Goal: Task Accomplishment & Management: Use online tool/utility

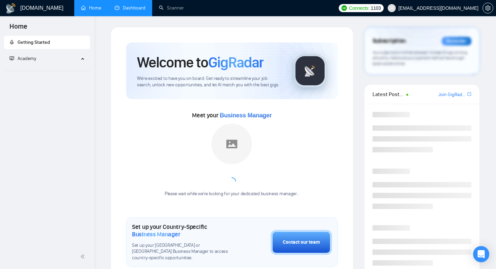
click at [123, 6] on link "Dashboard" at bounding box center [130, 8] width 31 height 6
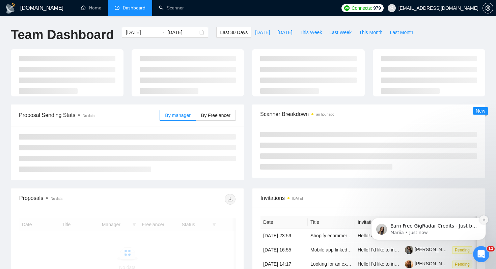
click at [486, 221] on icon "Dismiss notification" at bounding box center [484, 220] width 4 height 4
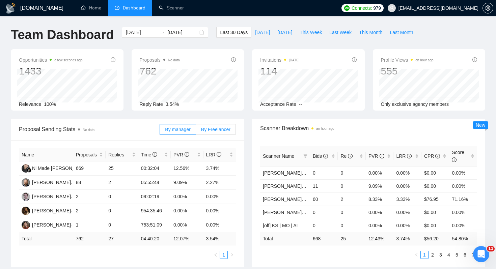
click at [219, 134] on label "By Freelancer" at bounding box center [216, 129] width 40 height 11
click at [196, 131] on input "By Freelancer" at bounding box center [196, 131] width 0 height 0
click at [179, 31] on input "2025-08-21" at bounding box center [182, 32] width 31 height 7
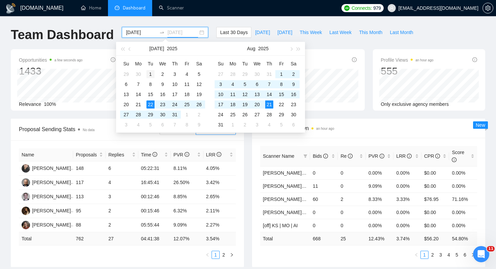
type input "2025-07-01"
click at [149, 74] on div "1" at bounding box center [150, 74] width 8 height 8
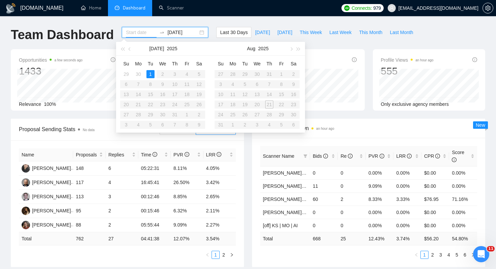
type input "2025-07-01"
click at [152, 76] on div "1" at bounding box center [150, 74] width 8 height 8
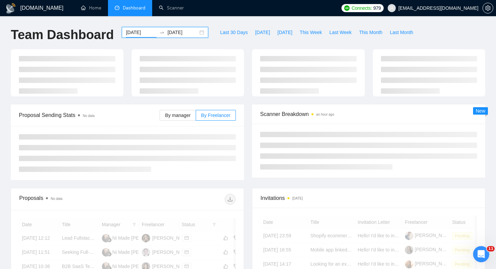
click at [177, 33] on input "2025-07-01" at bounding box center [182, 32] width 31 height 7
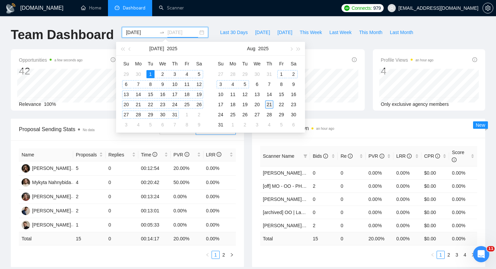
type input "2025-08-21"
click at [271, 104] on div "21" at bounding box center [269, 105] width 8 height 8
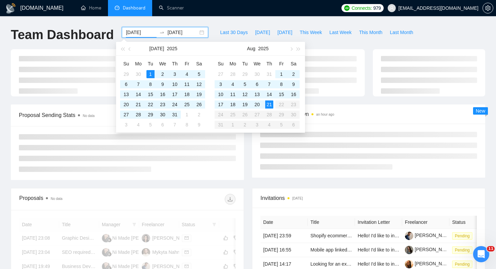
click at [249, 147] on div "Scanner Breakdown an hour ago New" at bounding box center [368, 141] width 241 height 73
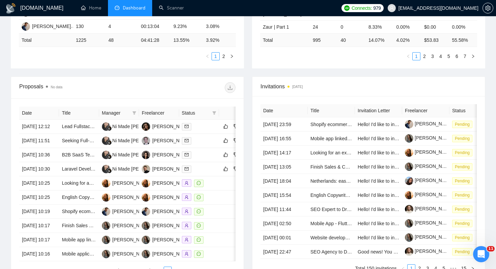
scroll to position [200, 0]
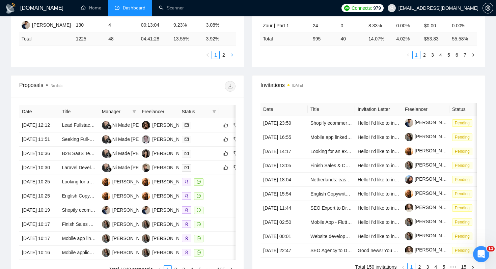
click at [231, 57] on icon "right" at bounding box center [232, 55] width 4 height 4
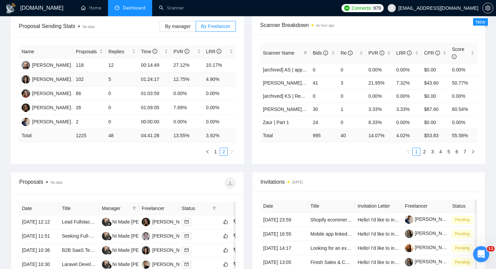
scroll to position [110, 0]
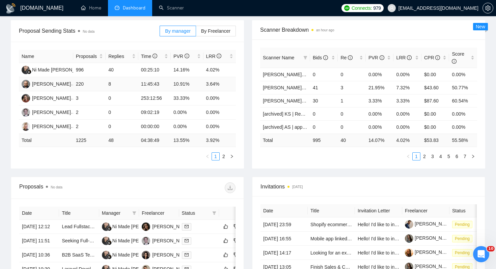
scroll to position [95, 0]
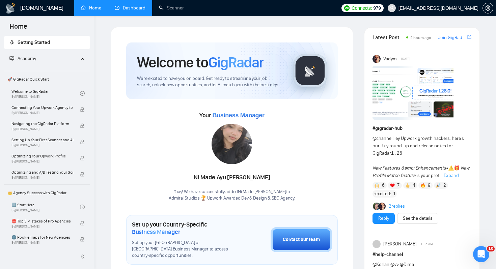
click at [125, 5] on link "Dashboard" at bounding box center [130, 8] width 31 height 6
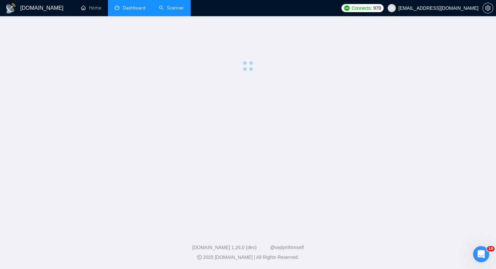
click at [173, 5] on link "Scanner" at bounding box center [171, 8] width 25 height 6
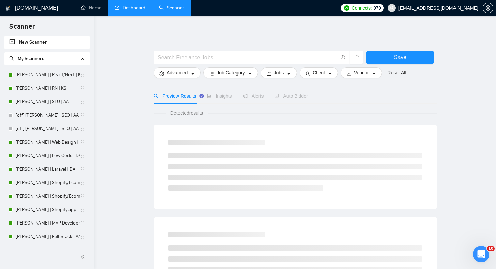
click at [38, 57] on span "My Scanners" at bounding box center [31, 59] width 27 height 6
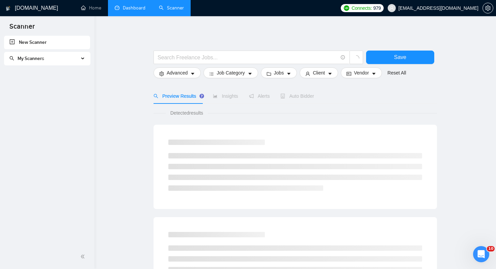
click at [38, 57] on span "My Scanners" at bounding box center [31, 59] width 27 height 6
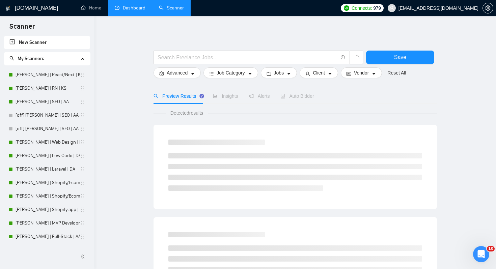
click at [71, 60] on span "My Scanners" at bounding box center [44, 58] width 70 height 13
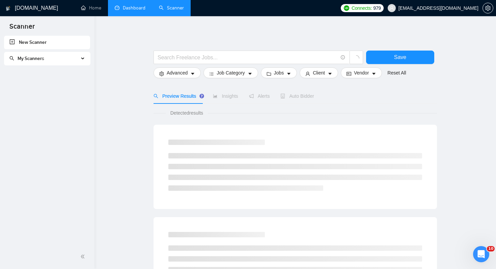
click at [67, 59] on span "My Scanners" at bounding box center [44, 58] width 70 height 13
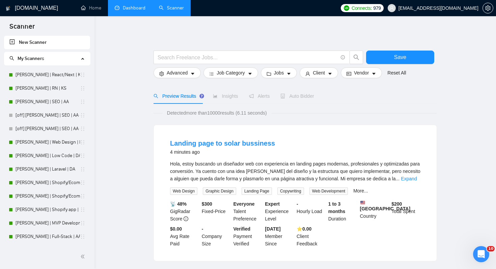
click at [12, 58] on icon "search" at bounding box center [11, 58] width 5 height 5
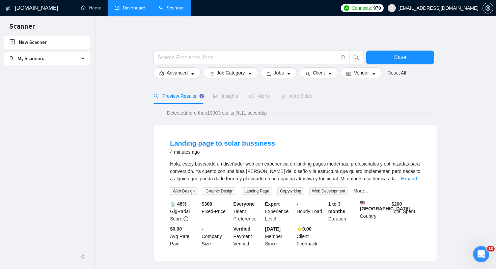
click at [15, 58] on span "My Scanners" at bounding box center [26, 59] width 35 height 6
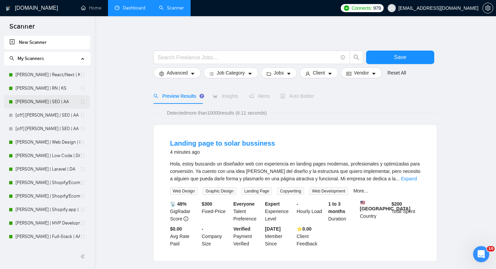
click at [30, 101] on link "[PERSON_NAME] | SEO | AA" at bounding box center [48, 101] width 64 height 13
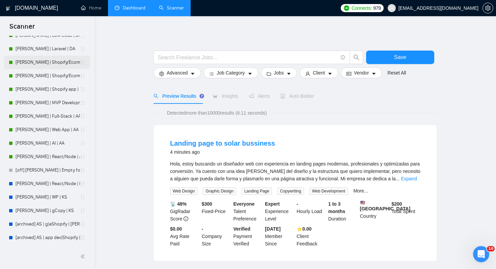
scroll to position [126, 0]
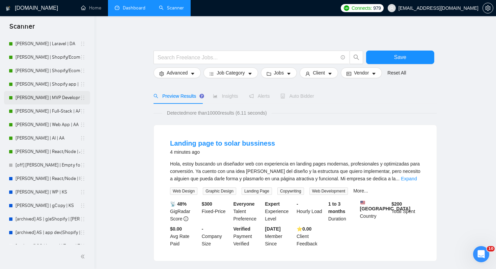
click at [48, 98] on link "[PERSON_NAME] | MVP Development | AA" at bounding box center [48, 97] width 64 height 13
click at [47, 108] on link "[PERSON_NAME] | Full-Stack | AA" at bounding box center [48, 111] width 64 height 13
click at [45, 121] on link "[PERSON_NAME] | Web App | AA" at bounding box center [48, 124] width 64 height 13
click at [43, 137] on link "[PERSON_NAME] | AI | AA" at bounding box center [48, 138] width 64 height 13
click at [45, 153] on link "[PERSON_NAME] | React/Node | AA" at bounding box center [48, 151] width 64 height 13
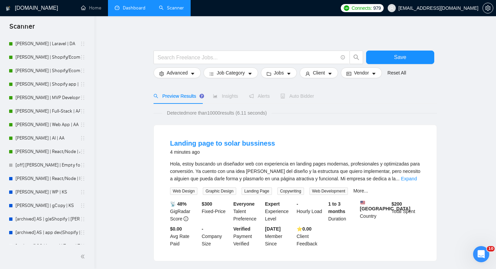
click at [303, 94] on span "Auto Bidder" at bounding box center [296, 95] width 33 height 5
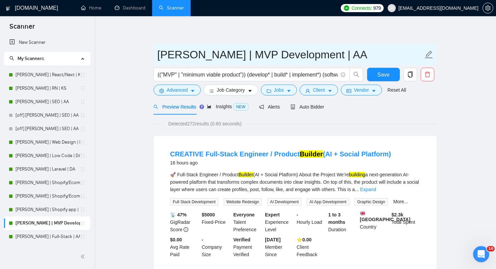
click at [239, 55] on input "[PERSON_NAME] | MVP Development | AA" at bounding box center [290, 54] width 266 height 17
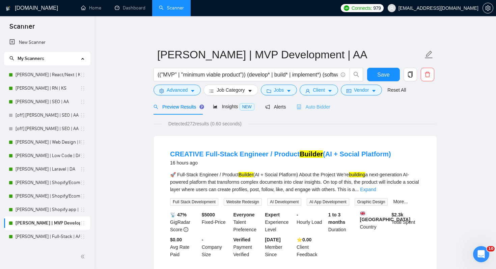
click at [304, 103] on div "Auto Bidder" at bounding box center [313, 107] width 33 height 16
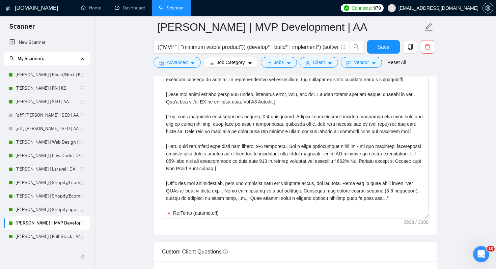
scroll to position [2, 0]
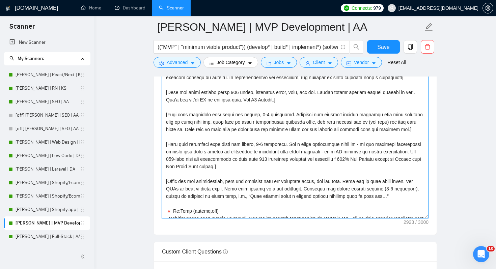
click at [295, 131] on textarea "Cover letter template:" at bounding box center [295, 143] width 267 height 152
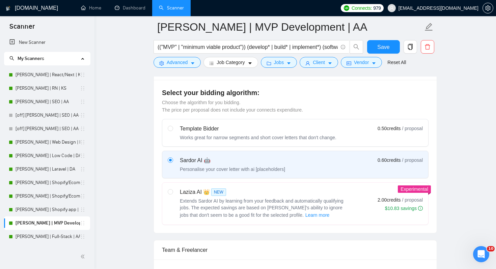
scroll to position [0, 0]
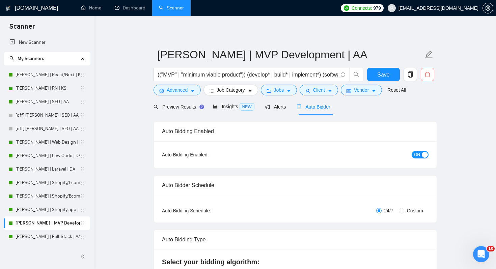
click at [418, 151] on span "ON" at bounding box center [417, 154] width 6 height 7
click at [386, 73] on span "Save" at bounding box center [383, 75] width 12 height 8
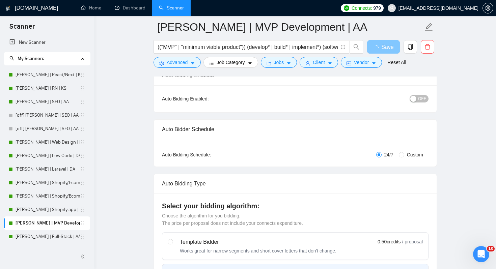
scroll to position [76, 0]
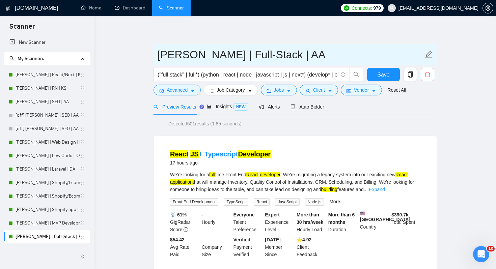
click at [228, 52] on input "[PERSON_NAME] | Full-Stack | AA" at bounding box center [290, 54] width 266 height 17
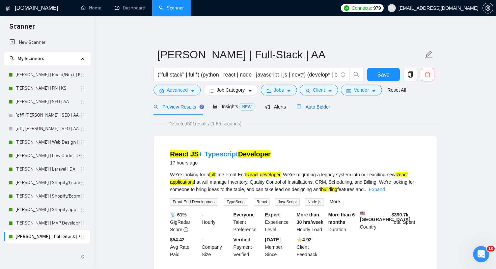
click at [320, 105] on span "Auto Bidder" at bounding box center [313, 106] width 33 height 5
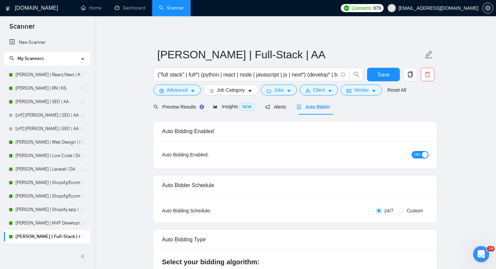
click at [422, 156] on div "button" at bounding box center [425, 155] width 6 height 6
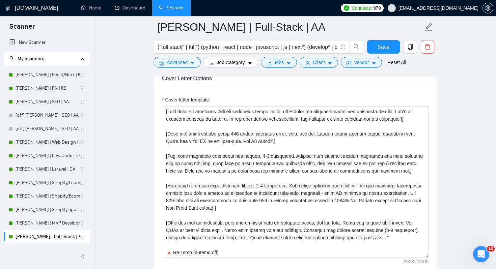
scroll to position [6, 0]
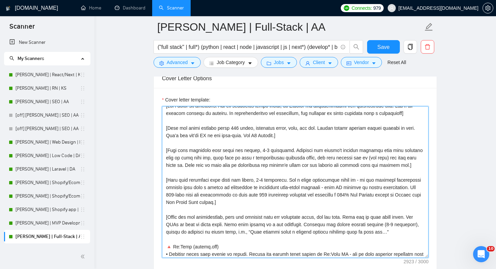
click at [328, 182] on textarea "Cover letter template:" at bounding box center [295, 182] width 267 height 152
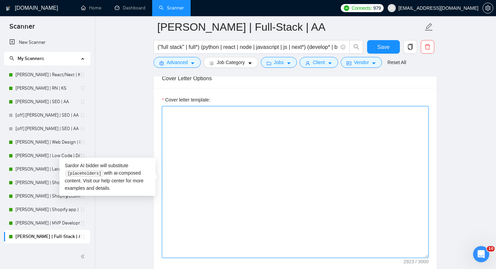
scroll to position [0, 0]
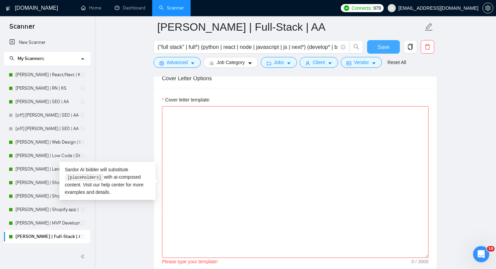
click at [378, 49] on span "Save" at bounding box center [383, 47] width 12 height 8
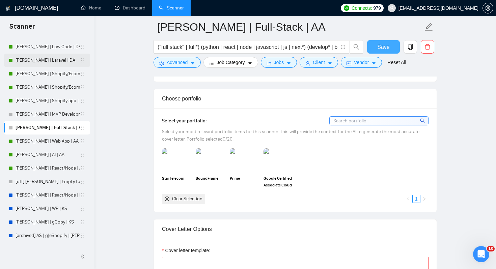
scroll to position [112, 0]
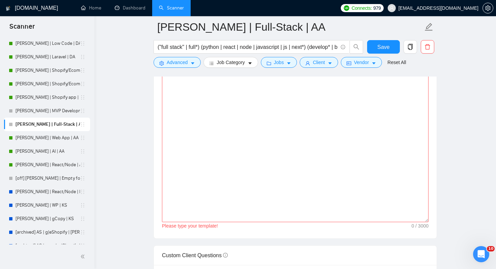
click at [136, 181] on main "Michael | Full-Stack | AA ("full stack" | full*) (python | react | node | javas…" at bounding box center [295, 227] width 380 height 1936
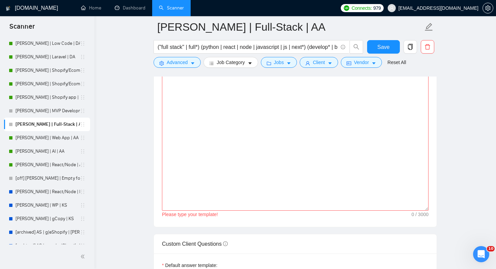
scroll to position [780, 0]
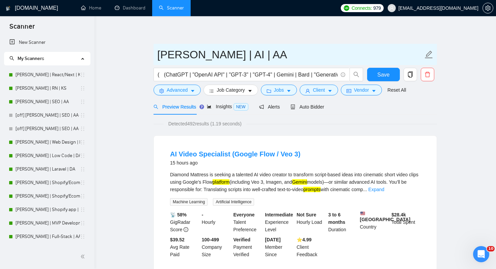
click at [190, 54] on input "[PERSON_NAME] | AI | AA" at bounding box center [290, 54] width 266 height 17
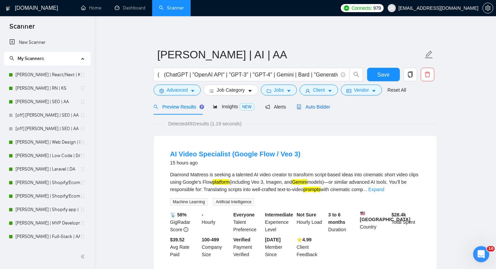
click at [330, 109] on span "Auto Bidder" at bounding box center [313, 106] width 33 height 5
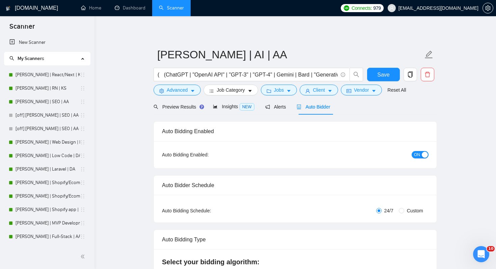
click at [419, 154] on span "ON" at bounding box center [417, 154] width 6 height 7
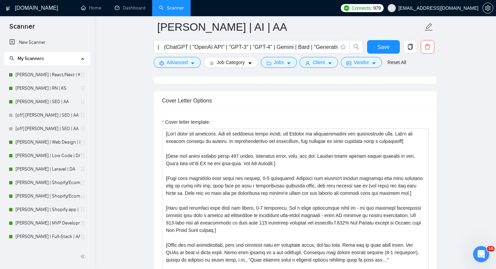
scroll to position [823, 0]
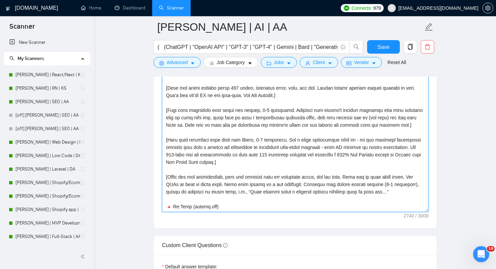
click at [331, 156] on textarea "Cover letter template:" at bounding box center [295, 136] width 267 height 152
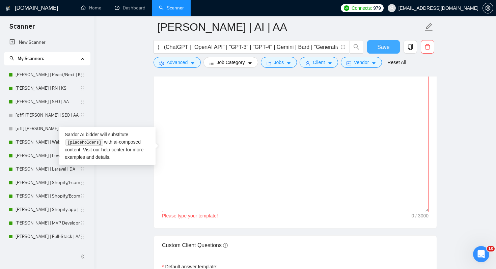
click at [392, 45] on button "Save" at bounding box center [383, 46] width 33 height 13
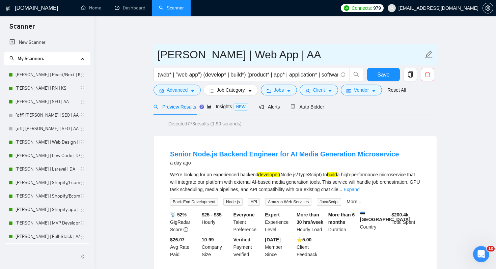
click at [209, 58] on input "[PERSON_NAME] | Web App | AA" at bounding box center [290, 54] width 266 height 17
click at [227, 52] on input "[PERSON_NAME] | Web App | AA" at bounding box center [290, 54] width 266 height 17
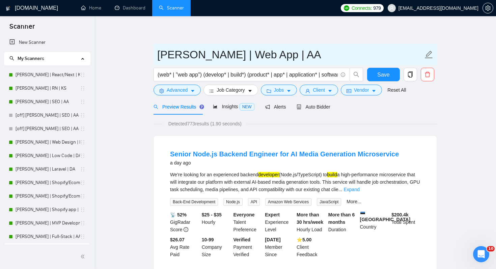
click at [227, 52] on input "[PERSON_NAME] | Web App | AA" at bounding box center [290, 54] width 266 height 17
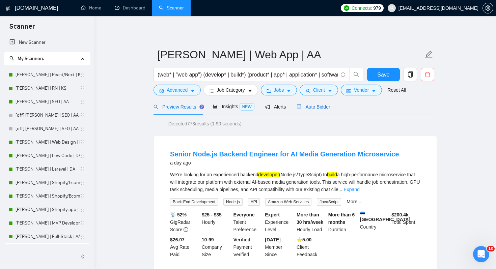
click at [319, 110] on div "Auto Bidder" at bounding box center [313, 106] width 33 height 7
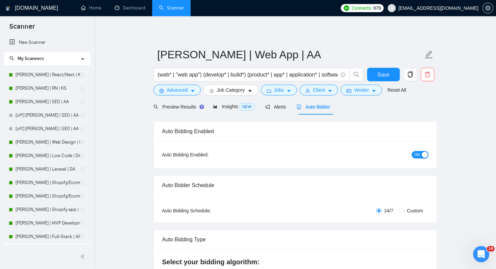
click at [412, 150] on div "ON" at bounding box center [384, 154] width 89 height 11
click at [416, 156] on span "ON" at bounding box center [417, 154] width 6 height 7
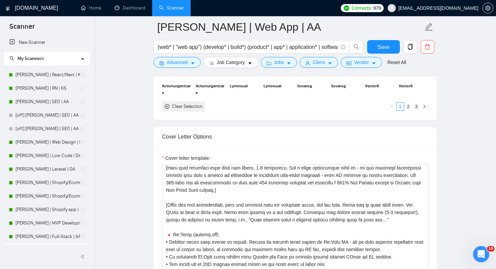
scroll to position [78, 0]
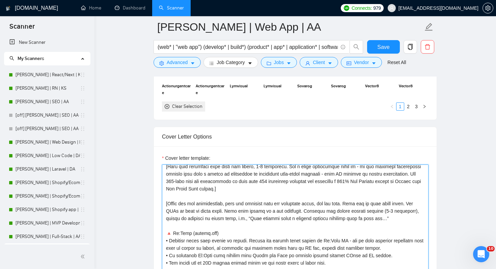
click at [352, 204] on textarea "Cover letter template:" at bounding box center [295, 241] width 267 height 152
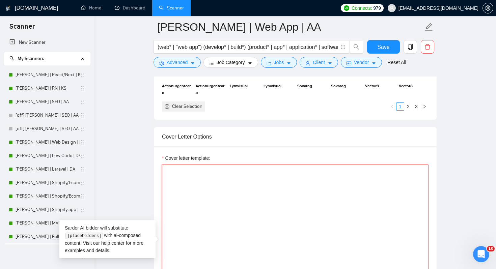
scroll to position [0, 0]
click at [379, 51] on span "Save" at bounding box center [383, 47] width 12 height 8
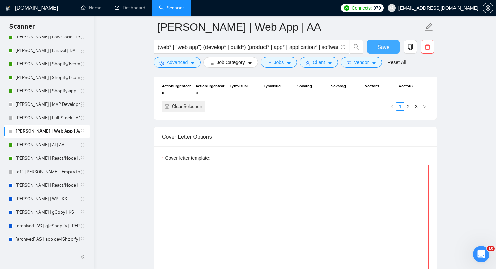
scroll to position [119, 0]
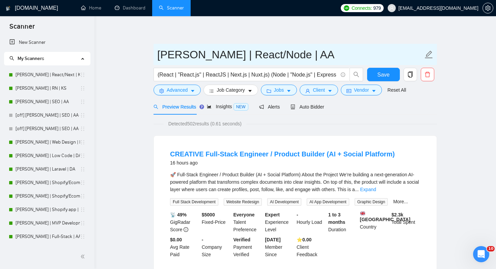
click at [210, 58] on input "[PERSON_NAME] | React/Node | AA" at bounding box center [290, 54] width 266 height 17
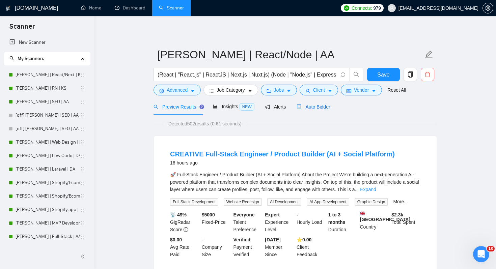
click at [324, 109] on span "Auto Bidder" at bounding box center [313, 106] width 33 height 5
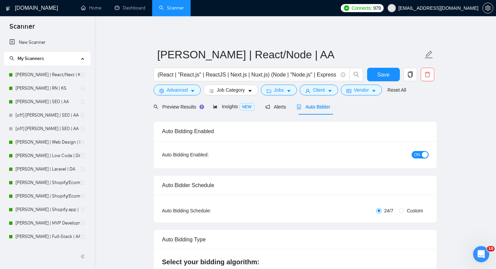
click at [419, 155] on span "ON" at bounding box center [417, 154] width 6 height 7
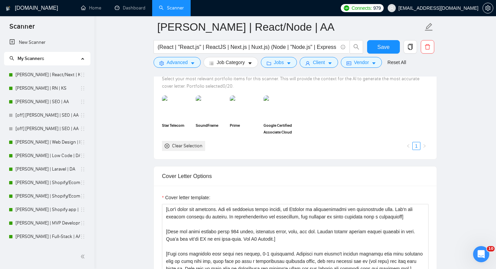
scroll to position [749, 0]
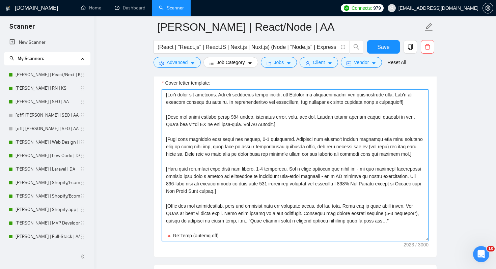
click at [296, 154] on textarea "Cover letter template:" at bounding box center [295, 165] width 267 height 152
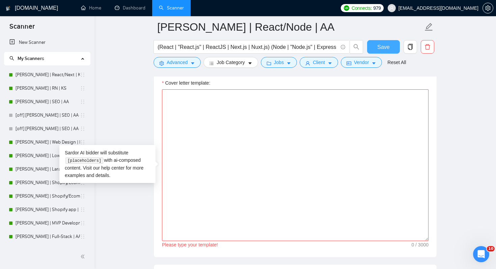
click at [377, 51] on button "Save" at bounding box center [383, 46] width 33 height 13
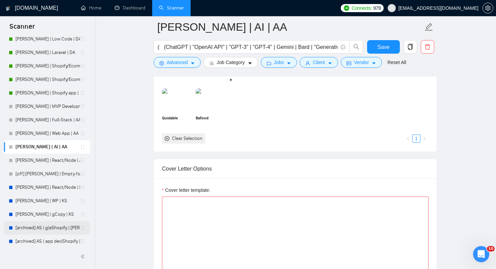
scroll to position [112, 0]
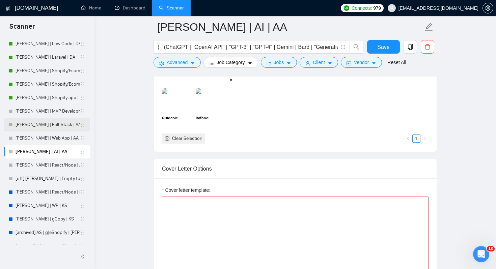
click at [52, 129] on link "[PERSON_NAME] | Full-Stack | AA" at bounding box center [48, 124] width 64 height 13
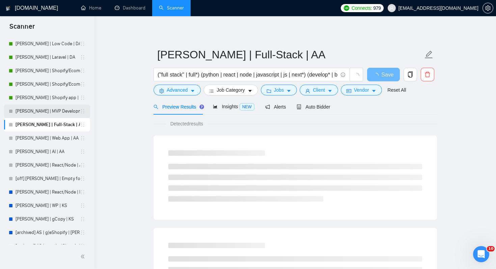
click at [51, 112] on link "[PERSON_NAME] | MVP Development | AA" at bounding box center [48, 111] width 64 height 13
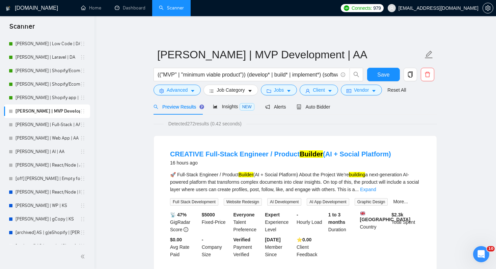
click at [324, 101] on div "Auto Bidder" at bounding box center [313, 107] width 33 height 16
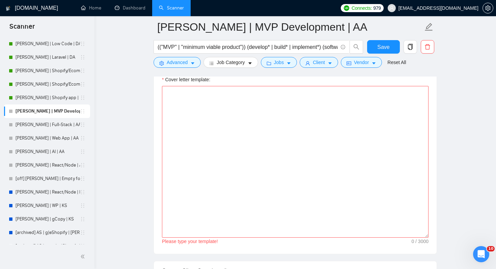
scroll to position [754, 0]
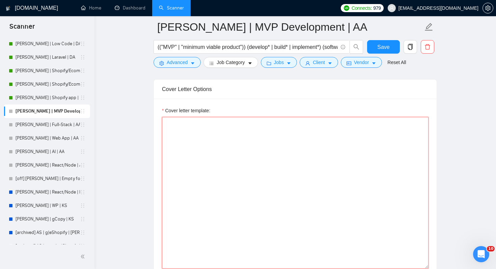
click at [212, 138] on textarea "Cover letter template:" at bounding box center [295, 193] width 267 height 152
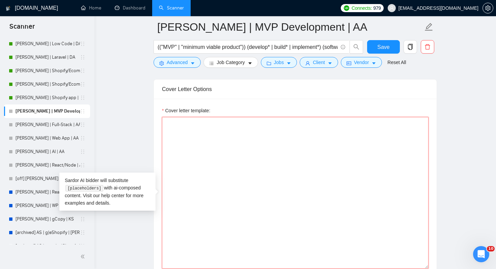
paste textarea "“I’ve built dozens of similar [niche] projects, here’s my best one: [link]. Can…"
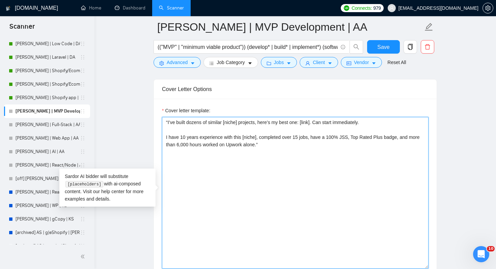
paste textarea
paste textarea "[Don't write any greeting. For the remaining cover letter, use English in conve…"
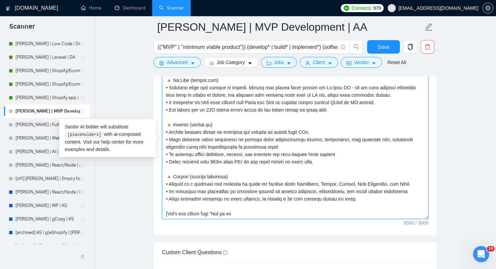
scroll to position [810, 0]
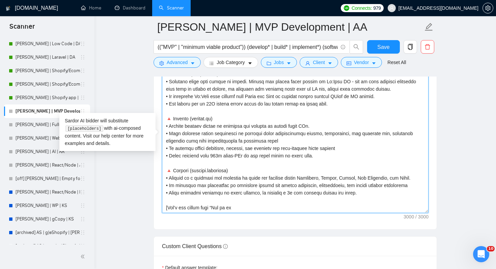
drag, startPoint x: 243, startPoint y: 206, endPoint x: 239, endPoint y: 202, distance: 5.5
click at [239, 202] on textarea "Cover letter template:" at bounding box center [295, 137] width 267 height 152
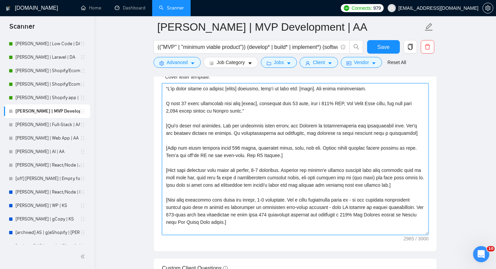
scroll to position [789, 0]
click at [188, 128] on textarea "Cover letter template:" at bounding box center [295, 159] width 267 height 152
click at [196, 127] on textarea "Cover letter template:" at bounding box center [295, 159] width 267 height 152
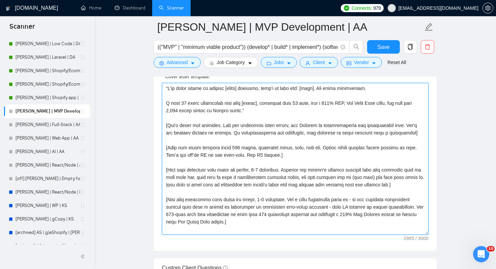
click at [196, 127] on textarea "Cover letter template:" at bounding box center [295, 159] width 267 height 152
click at [227, 147] on textarea "Cover letter template:" at bounding box center [295, 159] width 267 height 152
click at [245, 145] on textarea "Cover letter template:" at bounding box center [295, 159] width 267 height 152
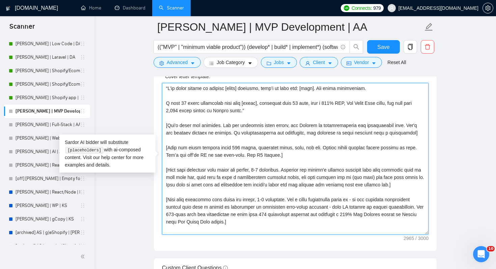
click at [241, 146] on textarea "Cover letter template:" at bounding box center [295, 159] width 267 height 152
click at [280, 145] on textarea "Cover letter template:" at bounding box center [295, 159] width 267 height 152
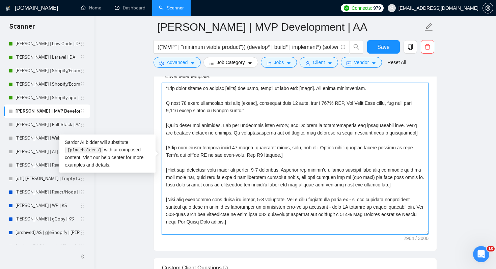
click at [267, 147] on textarea "Cover letter template:" at bounding box center [295, 159] width 267 height 152
click at [282, 147] on textarea "Cover letter template:" at bounding box center [295, 159] width 267 height 152
drag, startPoint x: 260, startPoint y: 147, endPoint x: 325, endPoint y: 145, distance: 64.5
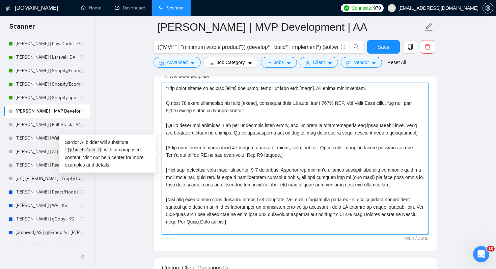
click at [325, 145] on textarea "Cover letter template:" at bounding box center [295, 159] width 267 height 152
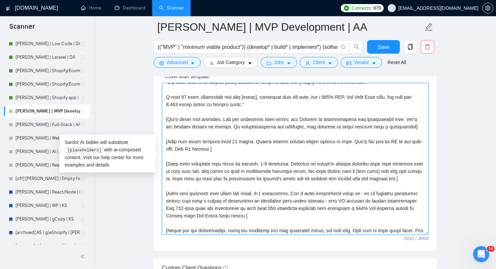
scroll to position [0, 0]
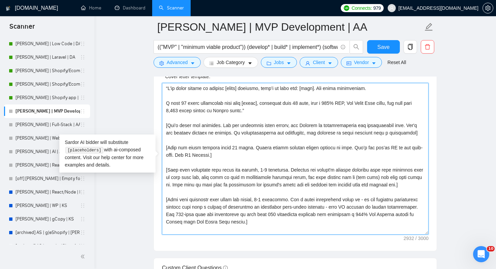
click at [232, 157] on textarea "Cover letter template:" at bounding box center [295, 159] width 267 height 152
click at [241, 156] on textarea "Cover letter template:" at bounding box center [295, 159] width 267 height 152
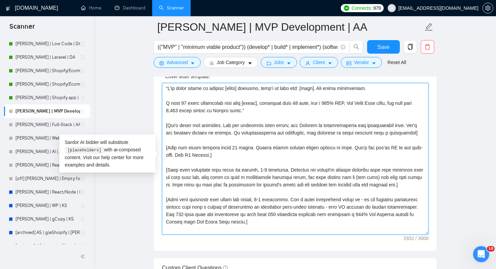
click at [241, 156] on textarea "Cover letter template:" at bounding box center [295, 159] width 267 height 152
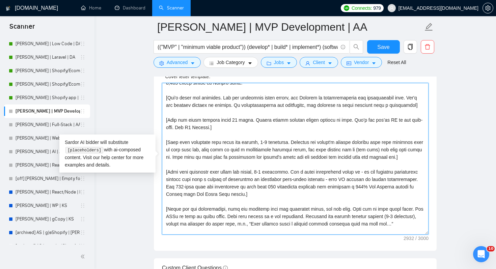
scroll to position [29, 0]
click at [252, 147] on textarea "Cover letter template:" at bounding box center [295, 159] width 267 height 152
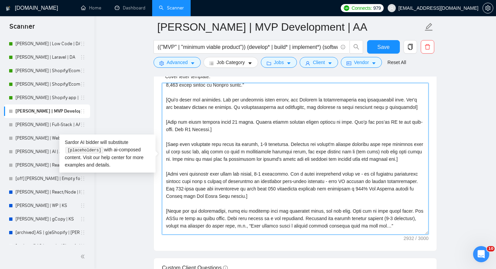
scroll to position [24, 0]
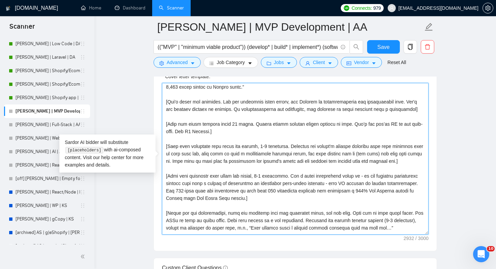
click at [287, 151] on textarea "Cover letter template:" at bounding box center [295, 159] width 267 height 152
drag, startPoint x: 411, startPoint y: 161, endPoint x: 298, endPoint y: 149, distance: 113.7
click at [298, 149] on textarea "Cover letter template:" at bounding box center [295, 159] width 267 height 152
paste textarea "I’ve built dozens of similar [niche] projects, here’s my best one: [link]. Can …"
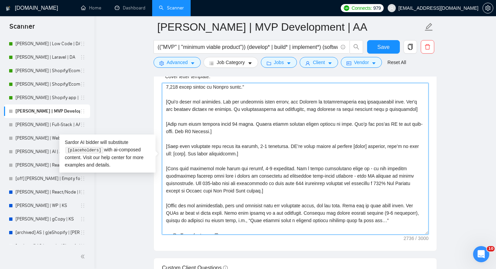
click at [299, 146] on textarea "Cover letter template:" at bounding box center [295, 159] width 267 height 152
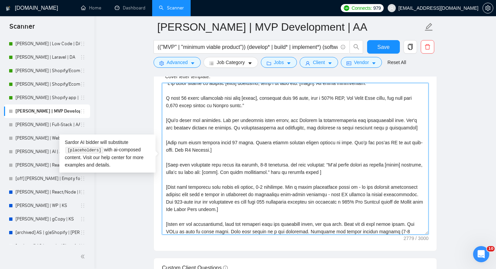
scroll to position [5, 0]
click at [232, 173] on textarea "Cover letter template:" at bounding box center [295, 159] width 267 height 152
click at [399, 164] on textarea "Cover letter template:" at bounding box center [295, 159] width 267 height 152
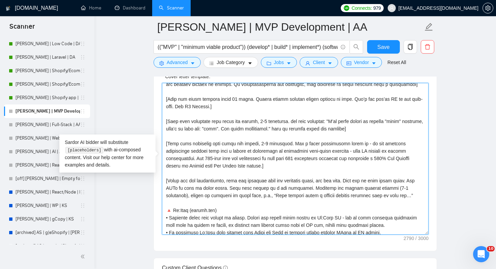
scroll to position [46, 0]
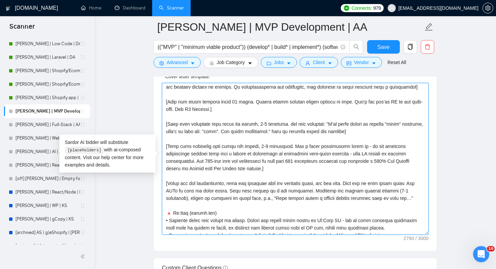
drag, startPoint x: 231, startPoint y: 185, endPoint x: 322, endPoint y: 183, distance: 91.1
click at [322, 183] on textarea "Cover letter template:" at bounding box center [295, 159] width 267 height 152
drag, startPoint x: 296, startPoint y: 132, endPoint x: 366, endPoint y: 130, distance: 70.9
click at [366, 130] on textarea "Cover letter template:" at bounding box center [295, 159] width 267 height 152
paste textarea "pick two projects from the portfolio below,"
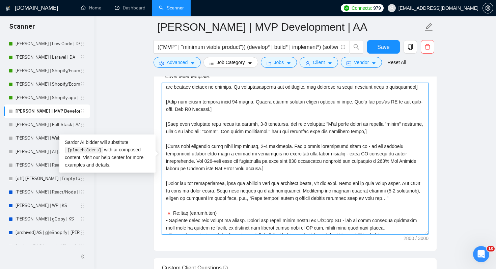
click at [315, 124] on textarea "Cover letter template:" at bounding box center [295, 159] width 267 height 152
click at [348, 123] on textarea "Cover letter template:" at bounding box center [295, 159] width 267 height 152
click at [205, 130] on textarea "Cover letter template:" at bounding box center [295, 159] width 267 height 152
click at [286, 131] on textarea "Cover letter template:" at bounding box center [295, 159] width 267 height 152
click at [376, 123] on textarea "Cover letter template:" at bounding box center [295, 159] width 267 height 152
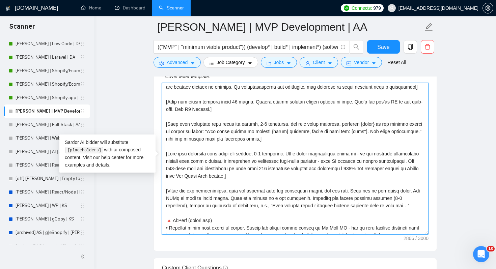
click at [369, 132] on textarea "Cover letter template:" at bounding box center [295, 159] width 267 height 152
click at [258, 138] on textarea "Cover letter template:" at bounding box center [295, 159] width 267 height 152
click at [182, 138] on textarea "Cover letter template:" at bounding box center [295, 159] width 267 height 152
click at [197, 139] on textarea "Cover letter template:" at bounding box center [295, 159] width 267 height 152
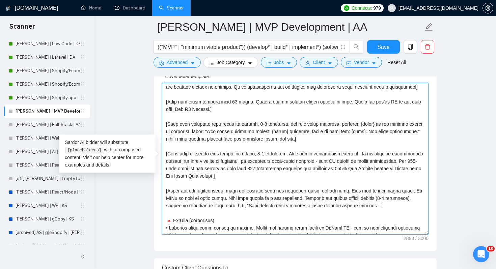
click at [296, 139] on textarea "Cover letter template:" at bounding box center [295, 159] width 267 height 152
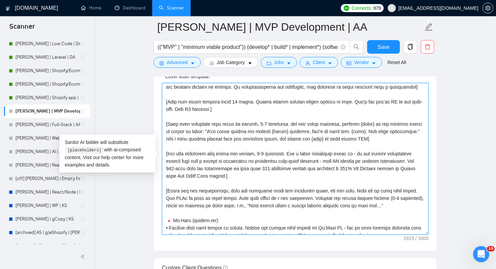
click at [360, 139] on textarea "Cover letter template:" at bounding box center [295, 159] width 267 height 152
click at [364, 131] on textarea "Cover letter template:" at bounding box center [295, 159] width 267 height 152
click at [315, 139] on textarea "Cover letter template:" at bounding box center [295, 159] width 267 height 152
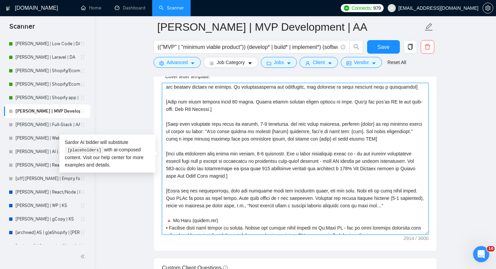
click at [315, 139] on textarea "Cover letter template:" at bounding box center [295, 159] width 267 height 152
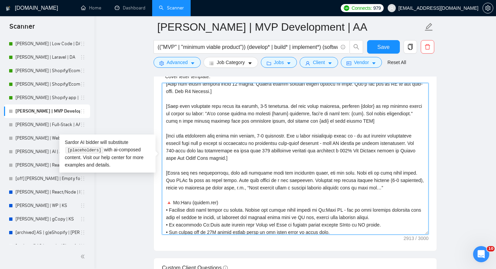
scroll to position [65, 0]
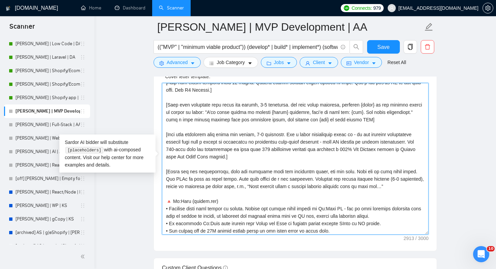
drag, startPoint x: 294, startPoint y: 162, endPoint x: 238, endPoint y: 126, distance: 66.1
click at [238, 126] on textarea "Cover letter template:" at bounding box center [295, 159] width 267 height 152
click at [237, 141] on textarea "Cover letter template:" at bounding box center [295, 159] width 267 height 152
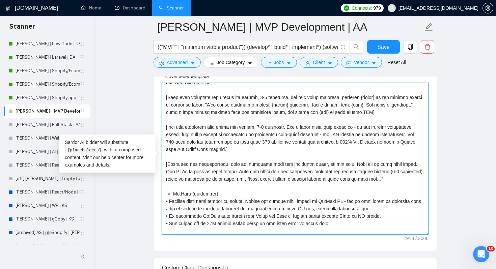
click at [237, 172] on textarea "Cover letter template:" at bounding box center [295, 159] width 267 height 152
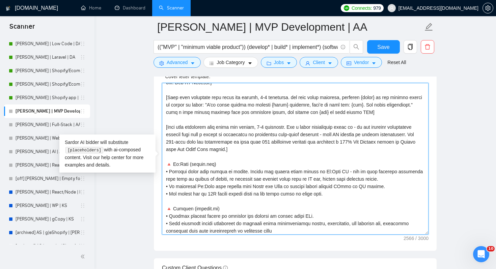
drag, startPoint x: 287, startPoint y: 151, endPoint x: 165, endPoint y: 126, distance: 125.3
click at [165, 126] on textarea "Cover letter template:" at bounding box center [295, 159] width 267 height 152
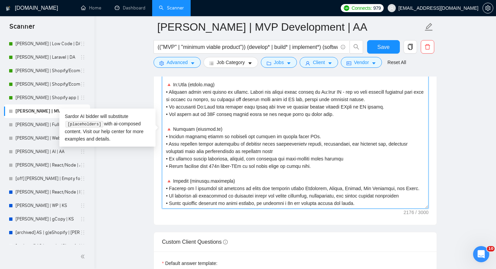
scroll to position [816, 0]
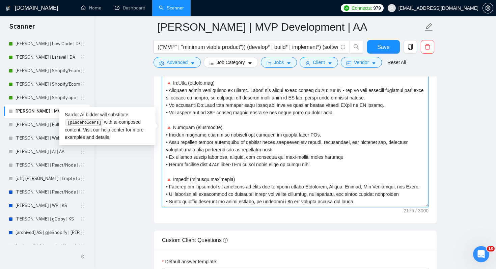
click at [372, 201] on textarea "Cover letter template:" at bounding box center [295, 131] width 267 height 152
paste textarea "[Make this paragraph very short and simple, 2-3 sentences. Add a brief descript…"
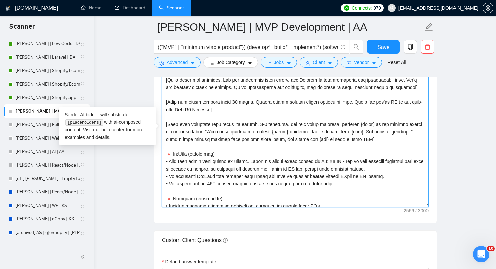
scroll to position [11, 0]
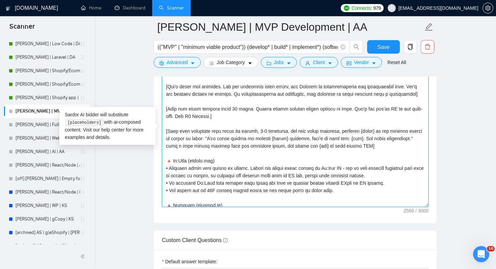
drag, startPoint x: 377, startPoint y: 148, endPoint x: 162, endPoint y: 133, distance: 215.1
click at [162, 133] on textarea "Cover letter template:" at bounding box center [295, 131] width 267 height 152
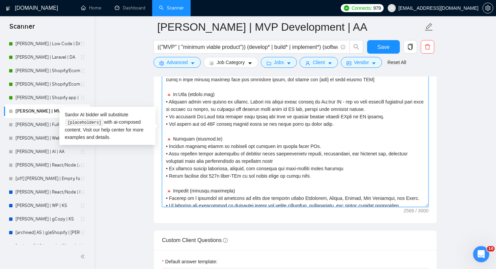
scroll to position [134, 0]
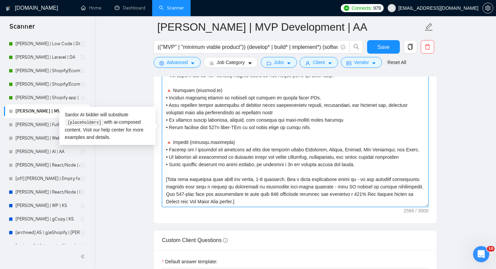
drag, startPoint x: 291, startPoint y: 202, endPoint x: 164, endPoint y: 181, distance: 128.6
click at [164, 181] on textarea "Cover letter template:" at bounding box center [295, 131] width 267 height 152
paste textarea "use this exact template, changing {niche} to the product client is trying to bu…"
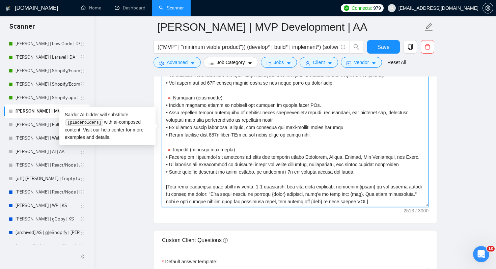
scroll to position [821, 0]
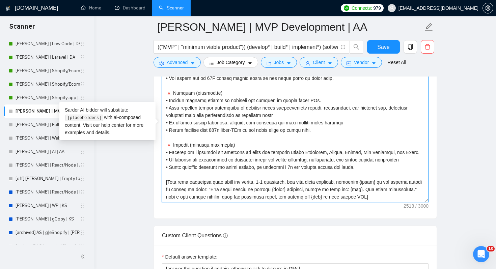
drag, startPoint x: 219, startPoint y: 190, endPoint x: 417, endPoint y: 192, distance: 198.1
click at [417, 192] on textarea "Cover letter template:" at bounding box center [295, 127] width 267 height 152
paste textarea "have 10 years experience with this [niche], completed over 15 jobs, have a 100%…"
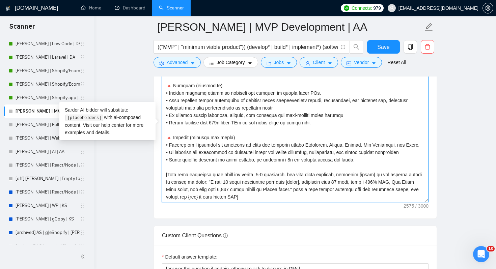
scroll to position [134, 0]
drag, startPoint x: 266, startPoint y: 198, endPoint x: 324, endPoint y: 191, distance: 58.8
click at [324, 191] on textarea "Cover letter template:" at bounding box center [295, 127] width 267 height 152
type textarea "“I’ve built dozens of similar [niche] projects, here’s my best one: [link]. Can…"
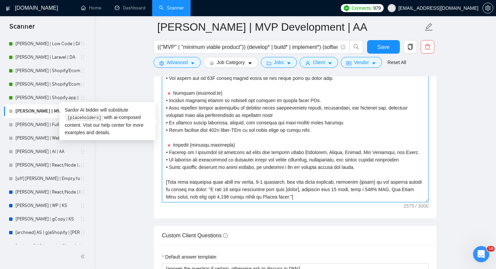
scroll to position [126, 0]
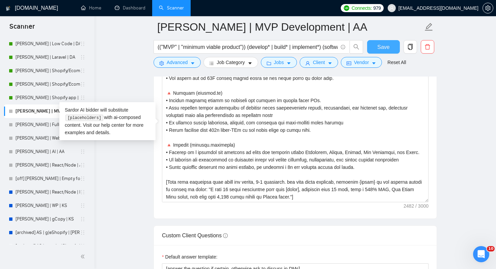
click at [378, 51] on span "Save" at bounding box center [383, 47] width 12 height 8
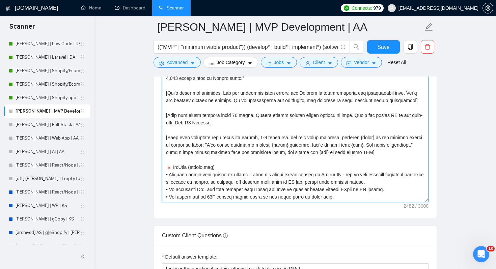
click at [213, 96] on textarea "Cover letter template:" at bounding box center [295, 127] width 267 height 152
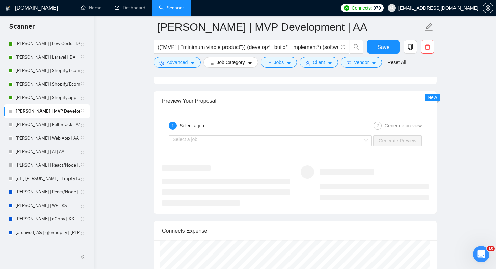
scroll to position [1349, 0]
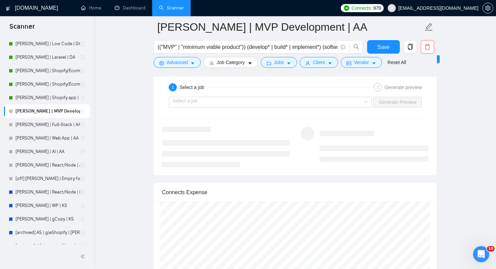
click at [297, 108] on div "Select a job Generate Preview" at bounding box center [295, 102] width 268 height 16
click at [296, 102] on input "search" at bounding box center [268, 102] width 190 height 10
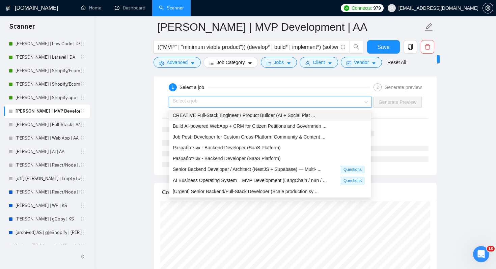
click at [254, 115] on span "CREATIVE Full-Stack Engineer / Product Builder (AI + Social Plat ..." at bounding box center [244, 115] width 142 height 5
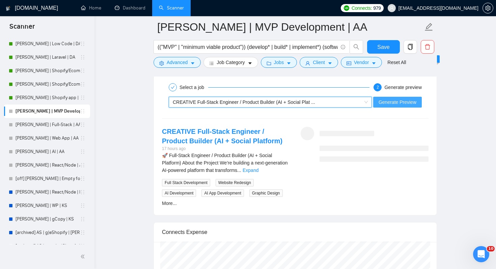
click at [389, 104] on span "Generate Preview" at bounding box center [398, 102] width 38 height 7
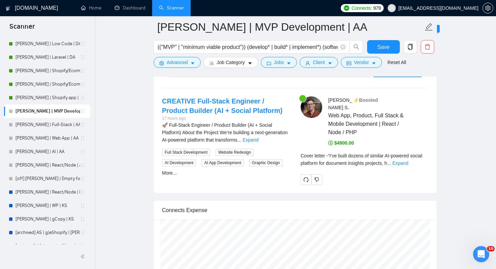
scroll to position [1380, 0]
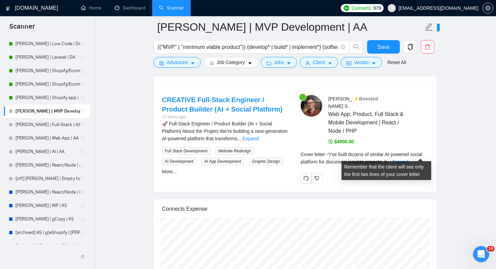
click at [411, 154] on div "Cover letter - “I’ve built dozens of similar AI-powered social platform for doc…" at bounding box center [365, 158] width 128 height 15
click at [408, 159] on link "Expand" at bounding box center [400, 161] width 16 height 5
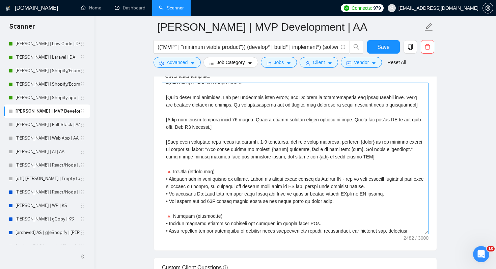
scroll to position [35, 0]
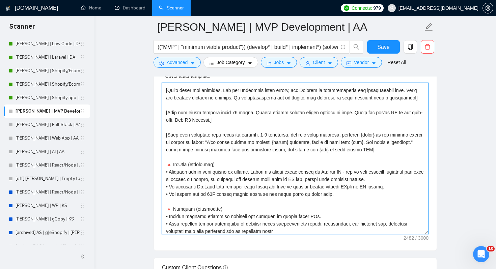
click at [214, 142] on textarea "Cover letter template:" at bounding box center [295, 159] width 267 height 152
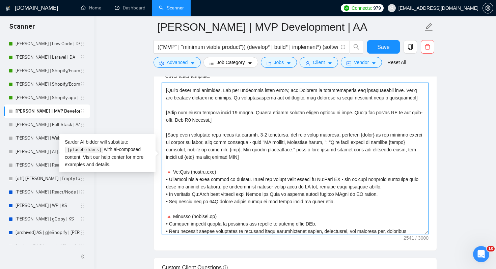
click at [254, 142] on textarea "Cover letter template:" at bounding box center [295, 159] width 267 height 152
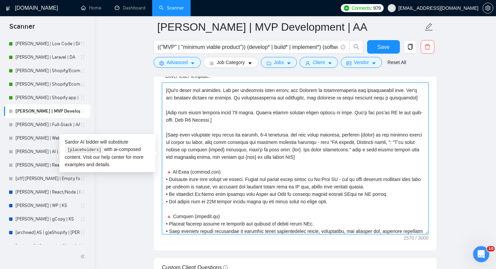
drag, startPoint x: 228, startPoint y: 141, endPoint x: 256, endPoint y: 142, distance: 28.7
click at [256, 142] on textarea "Cover letter template:" at bounding box center [295, 159] width 267 height 152
click at [244, 145] on textarea "Cover letter template:" at bounding box center [295, 159] width 267 height 152
click at [213, 142] on textarea "Cover letter template:" at bounding box center [295, 159] width 267 height 152
click at [393, 134] on textarea "Cover letter template:" at bounding box center [295, 159] width 267 height 152
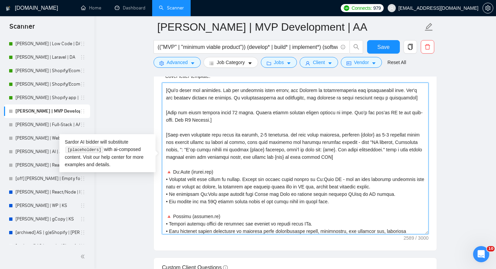
click at [404, 135] on textarea "Cover letter template:" at bounding box center [295, 159] width 267 height 152
drag, startPoint x: 276, startPoint y: 143, endPoint x: 382, endPoint y: 140, distance: 105.6
click at [382, 140] on textarea "Cover letter template:" at bounding box center [295, 159] width 267 height 152
click at [295, 141] on textarea "Cover letter template:" at bounding box center [295, 159] width 267 height 152
drag, startPoint x: 277, startPoint y: 142, endPoint x: 209, endPoint y: 150, distance: 68.6
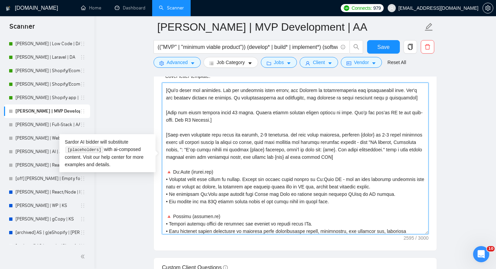
click at [209, 150] on textarea "Cover letter template:" at bounding box center [295, 159] width 267 height 152
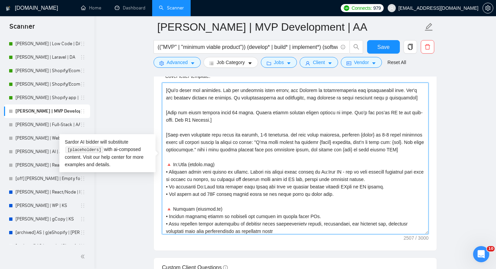
click at [201, 140] on textarea "Cover letter template:" at bounding box center [295, 159] width 267 height 152
click at [211, 142] on textarea "Cover letter template:" at bounding box center [295, 159] width 267 height 152
drag, startPoint x: 277, startPoint y: 141, endPoint x: 389, endPoint y: 132, distance: 112.1
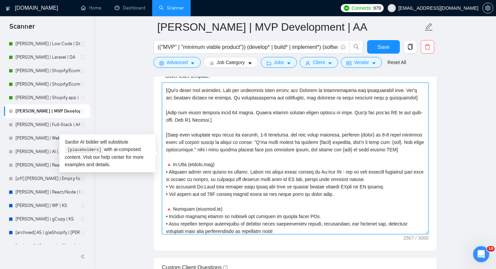
click at [389, 132] on textarea "Cover letter template:" at bounding box center [295, 159] width 267 height 152
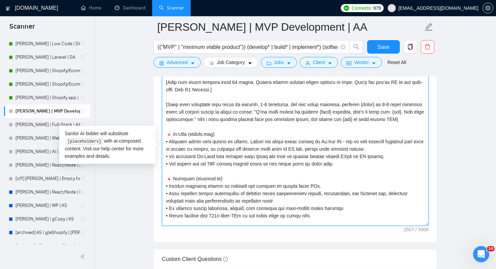
scroll to position [55, 0]
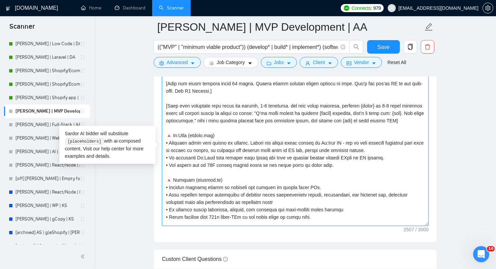
drag, startPoint x: 278, startPoint y: 112, endPoint x: 347, endPoint y: 108, distance: 69.3
click at [347, 108] on textarea "Cover letter template:" at bounding box center [295, 150] width 267 height 152
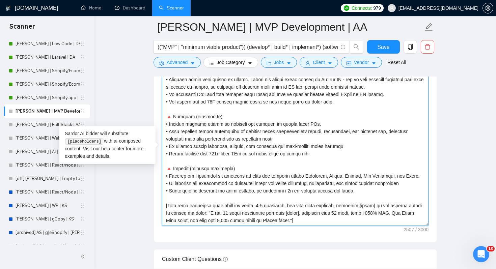
scroll to position [806, 0]
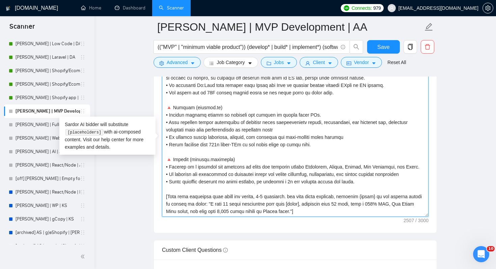
drag, startPoint x: 348, startPoint y: 197, endPoint x: 217, endPoint y: 204, distance: 130.8
click at [217, 204] on textarea "Cover letter template:" at bounding box center [295, 141] width 267 height 152
paste textarea "1-2 words keywords about the product client is trying to build:"
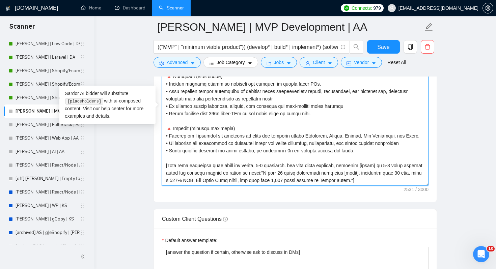
scroll to position [839, 0]
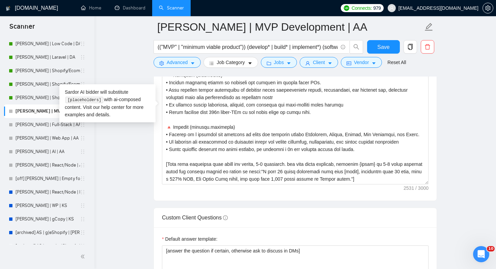
click at [307, 201] on form "Auto Bidding Enabled Auto Bidding Enabled: OFF Auto Bidder Schedule Auto Biddin…" at bounding box center [295, 168] width 283 height 1760
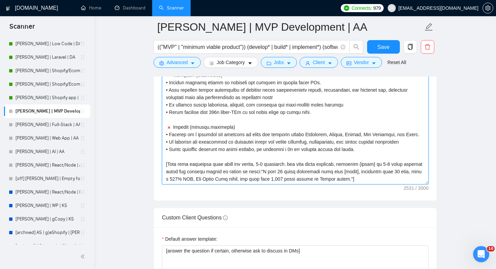
click at [412, 162] on textarea "Cover letter template:" at bounding box center [295, 109] width 267 height 152
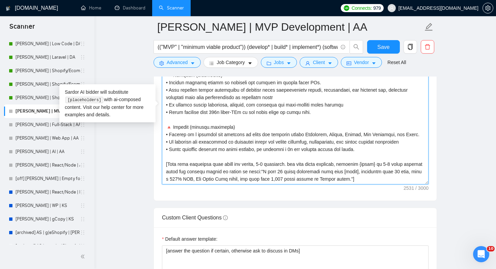
click at [412, 162] on textarea "Cover letter template:" at bounding box center [295, 109] width 267 height 152
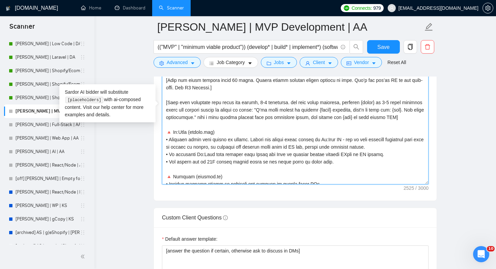
scroll to position [12, 0]
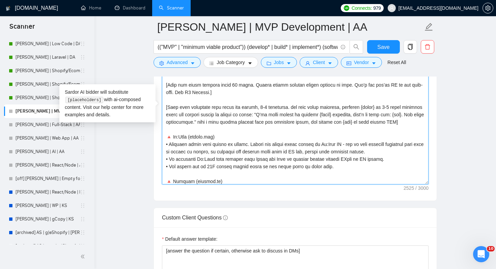
click at [408, 108] on textarea "Cover letter template:" at bounding box center [295, 109] width 267 height 152
type textarea "“I’ve built dozens of similar [niche] projects, here’s my best one: [link]. Can…"
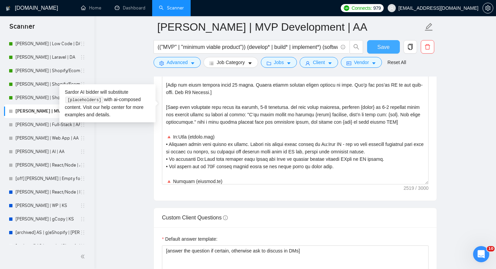
click at [387, 48] on span "Save" at bounding box center [383, 47] width 12 height 8
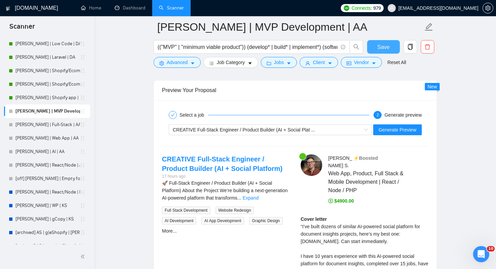
scroll to position [1308, 0]
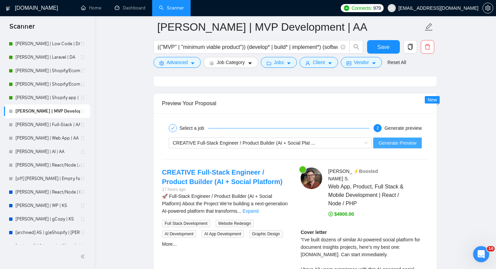
click at [409, 145] on span "Generate Preview" at bounding box center [398, 142] width 38 height 7
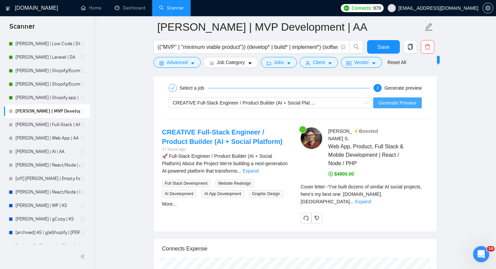
scroll to position [1372, 0]
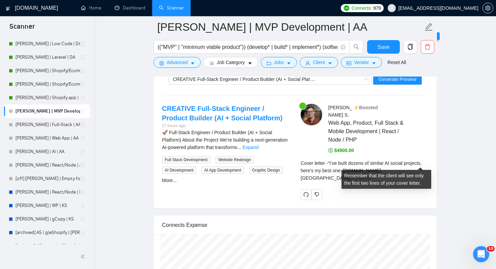
click at [371, 175] on link "Expand" at bounding box center [363, 177] width 16 height 5
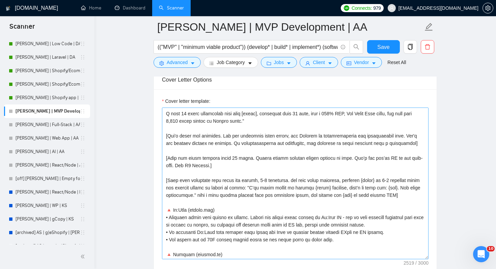
scroll to position [126, 0]
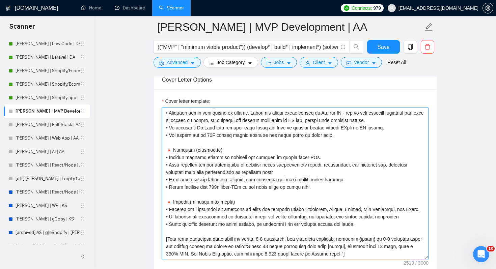
click at [397, 240] on textarea "Cover letter template:" at bounding box center [295, 184] width 267 height 152
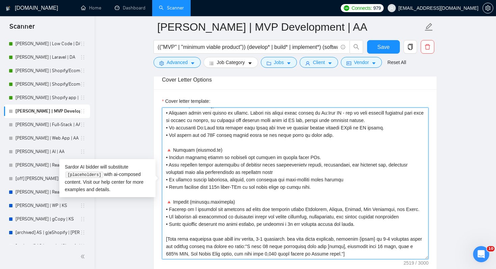
type textarea "“I’ve built dozens of similar [niche] projects, here’s my best one: [link]. Can…"
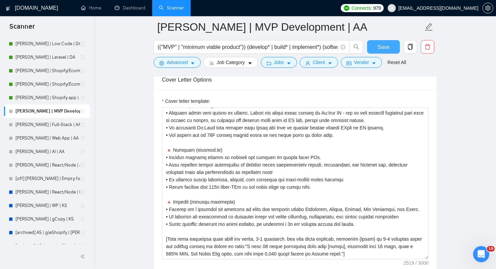
click at [384, 46] on span "Save" at bounding box center [383, 47] width 12 height 8
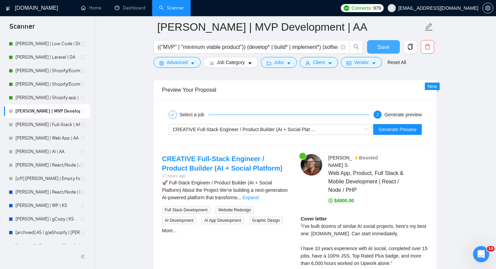
scroll to position [1305, 0]
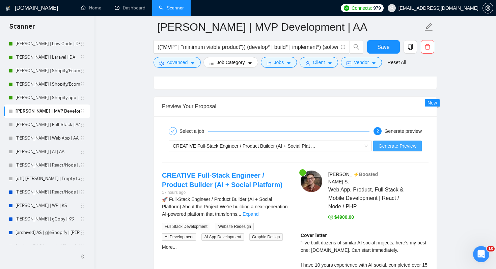
click at [384, 148] on span "Generate Preview" at bounding box center [398, 145] width 38 height 7
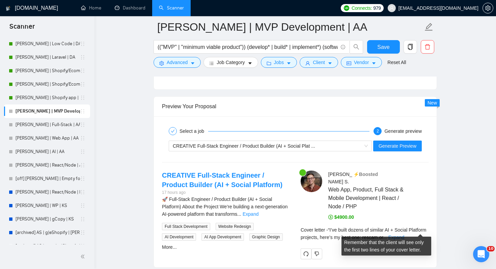
click at [418, 233] on div "Cover letter - “I’ve built dozens of similar AI + Social Platform projects, her…" at bounding box center [365, 233] width 128 height 15
click at [404, 235] on link "Expand" at bounding box center [396, 237] width 16 height 5
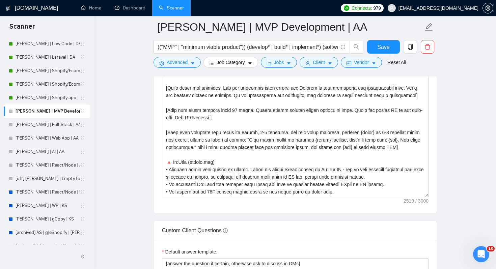
scroll to position [818, 0]
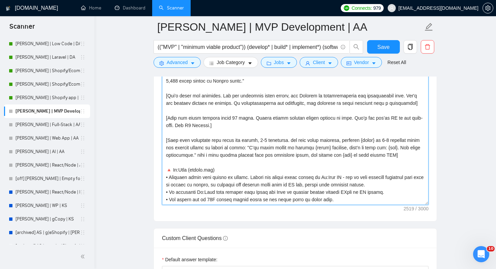
click at [290, 166] on textarea "Cover letter template:" at bounding box center [295, 129] width 267 height 152
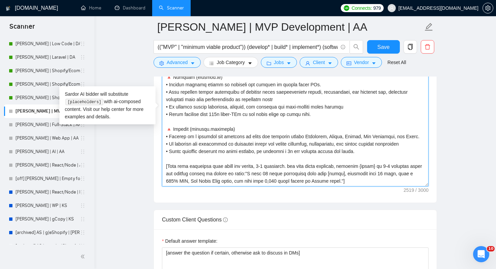
scroll to position [835, 0]
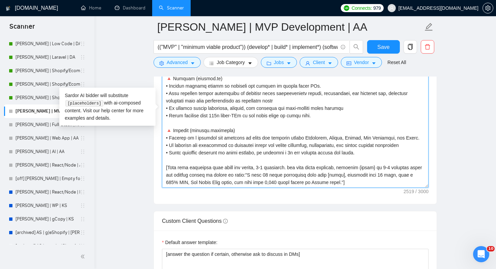
click at [331, 174] on textarea "Cover letter template:" at bounding box center [295, 112] width 267 height 152
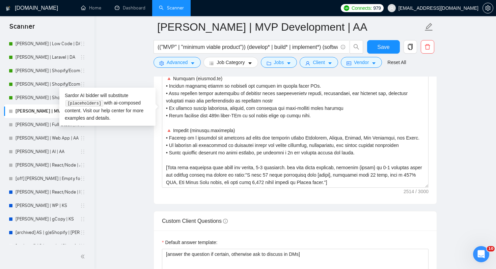
click at [340, 196] on div "Cover letter template:" at bounding box center [295, 111] width 283 height 186
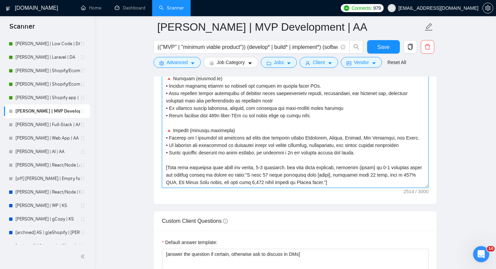
click at [256, 173] on textarea "Cover letter template:" at bounding box center [295, 112] width 267 height 152
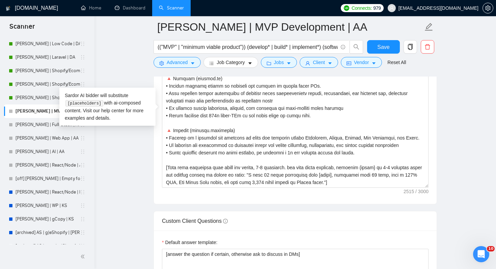
click at [290, 195] on div "Cover letter template:" at bounding box center [295, 111] width 283 height 186
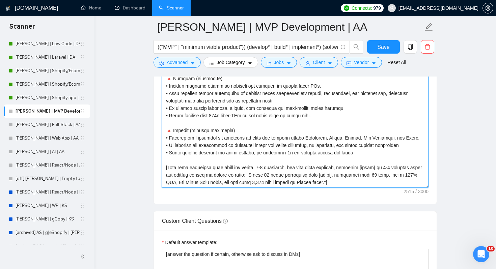
click at [396, 169] on textarea "Cover letter template:" at bounding box center [295, 112] width 267 height 152
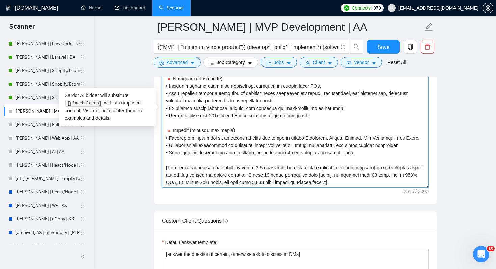
click at [397, 166] on textarea "Cover letter template:" at bounding box center [295, 112] width 267 height 152
type textarea "“I’ve built dozens of similar [niche] projects, here’s my best one: [link]. Can…"
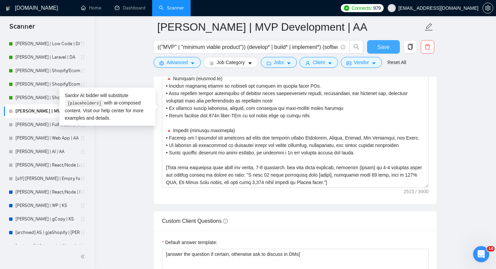
click at [376, 53] on button "Save" at bounding box center [383, 46] width 33 height 13
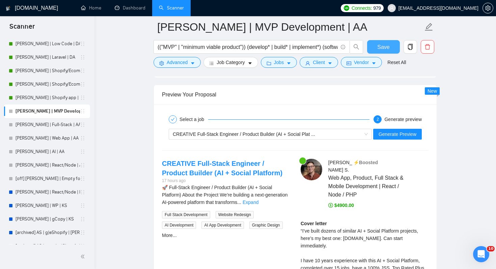
scroll to position [1323, 0]
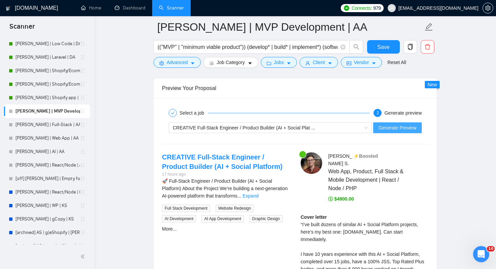
click at [397, 132] on button "Generate Preview" at bounding box center [397, 127] width 49 height 11
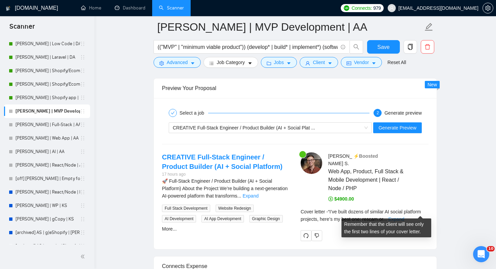
click at [404, 217] on link "Expand" at bounding box center [396, 219] width 16 height 5
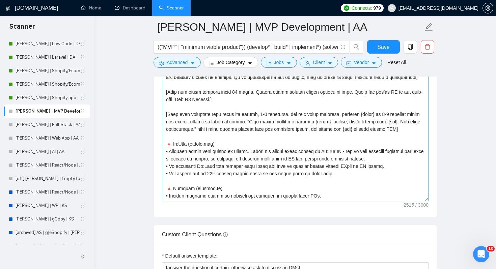
scroll to position [22, 0]
click at [341, 123] on textarea "Cover letter template:" at bounding box center [295, 126] width 267 height 152
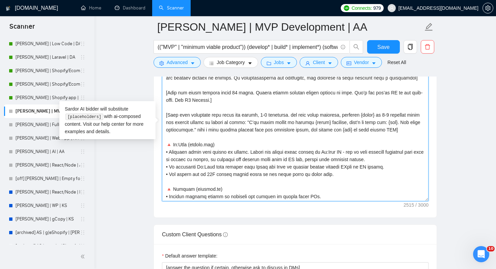
click at [343, 120] on textarea "Cover letter template:" at bounding box center [295, 126] width 267 height 152
click at [255, 122] on textarea "Cover letter template:" at bounding box center [295, 126] width 267 height 152
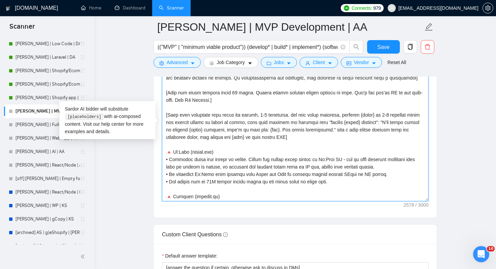
click at [278, 153] on textarea "Cover letter template:" at bounding box center [295, 126] width 267 height 152
type textarea "“I’ve built dozens of similar [niche] projects, here’s my best one: [link]. Can…"
click at [375, 56] on div "Save" at bounding box center [383, 48] width 35 height 17
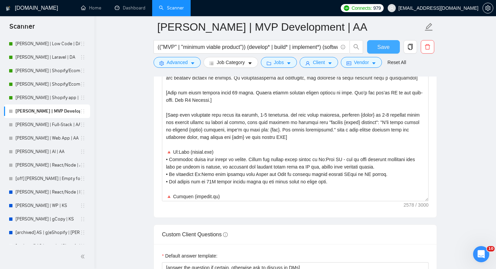
click at [381, 47] on span "Save" at bounding box center [383, 47] width 12 height 8
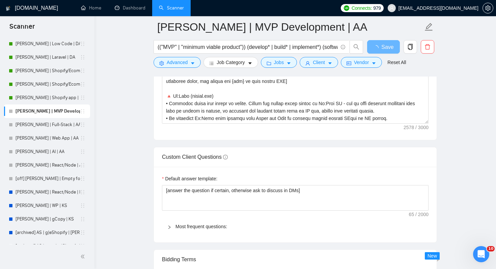
click at [438, 129] on main "Michael | MVP Development | AA (("MVP" | "minimum viable product")) (develop* |…" at bounding box center [295, 200] width 380 height 1990
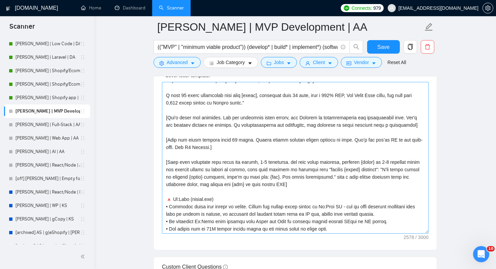
scroll to position [9, 0]
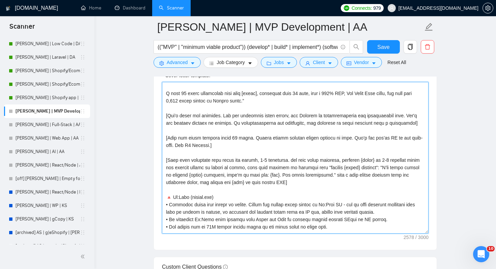
click at [322, 161] on textarea "Cover letter template:" at bounding box center [295, 158] width 267 height 152
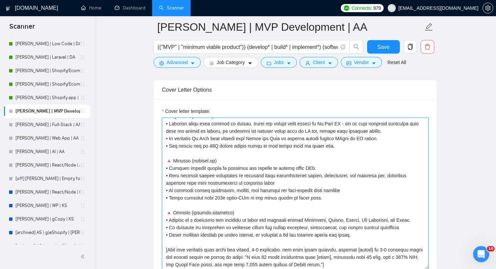
scroll to position [134, 0]
click at [321, 249] on textarea "Cover letter template:" at bounding box center [295, 194] width 267 height 152
type textarea "“I’ve built dozens of similar [niche] projects, here’s my best one: [link]. Can…"
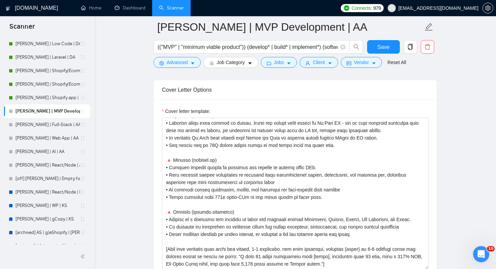
click at [389, 50] on span "Save" at bounding box center [383, 47] width 12 height 8
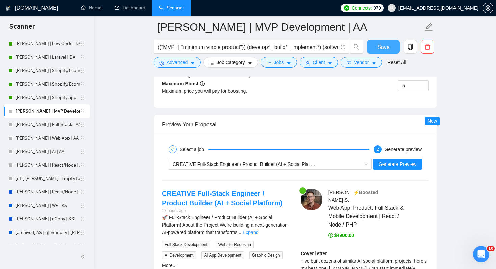
scroll to position [1329, 0]
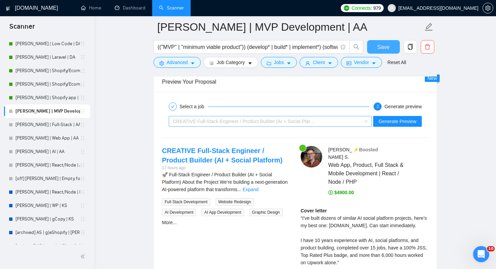
click at [298, 125] on div "CREATIVE Full-Stack Engineer / Product Builder (AI + Social Plat ..." at bounding box center [267, 121] width 189 height 10
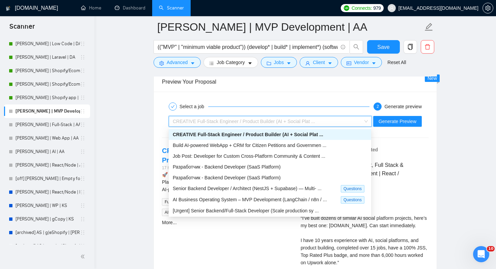
click at [264, 134] on span "CREATIVE Full-Stack Engineer / Product Builder (AI + Social Plat ..." at bounding box center [248, 134] width 150 height 5
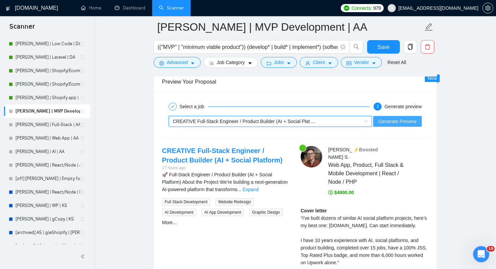
click at [383, 126] on button "Generate Preview" at bounding box center [397, 121] width 49 height 11
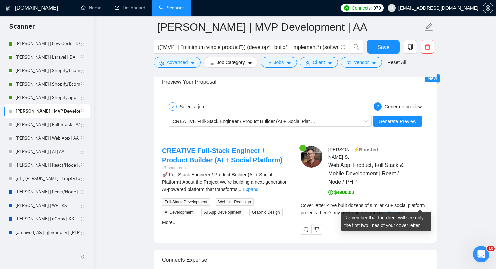
click at [404, 210] on link "Expand" at bounding box center [396, 212] width 16 height 5
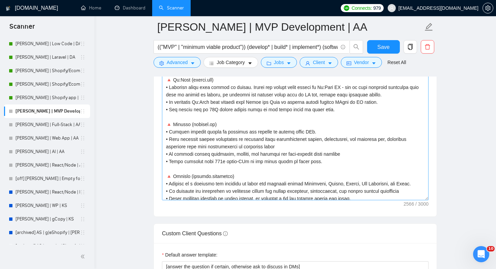
scroll to position [134, 0]
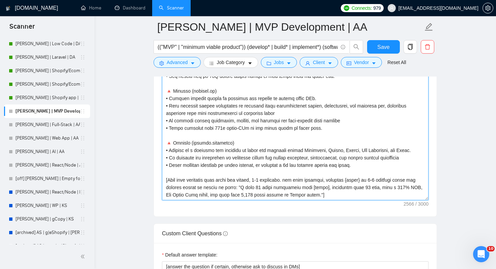
click at [382, 180] on textarea "Cover letter template:" at bounding box center [295, 125] width 267 height 152
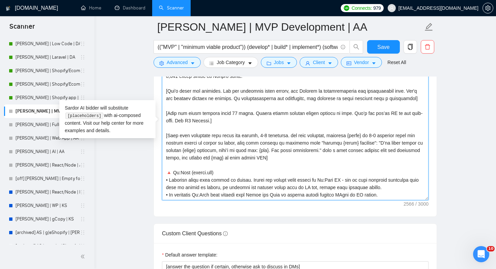
scroll to position [7, 0]
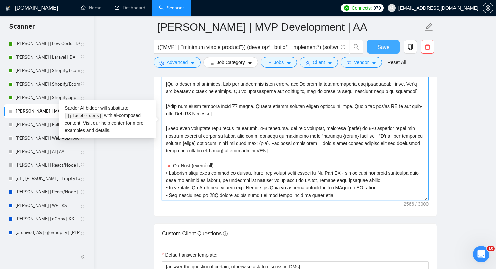
type textarea "“I’ve built dozens of similar [niche] projects, here’s my best one: [link]. Can…"
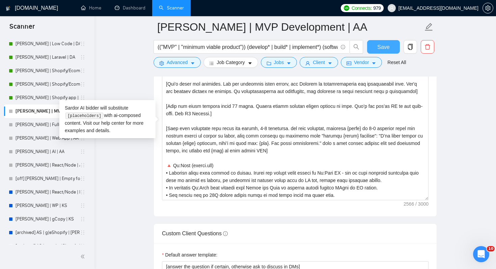
click at [381, 49] on span "Save" at bounding box center [383, 47] width 12 height 8
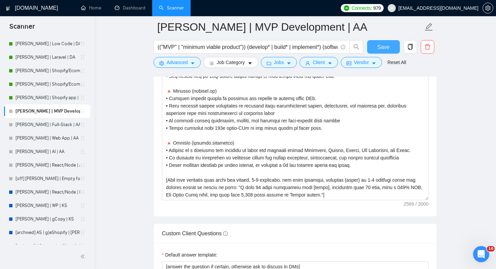
scroll to position [134, 0]
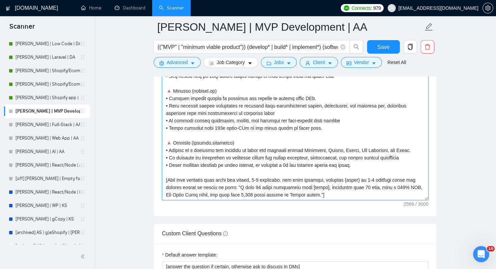
click at [255, 187] on textarea "Cover letter template:" at bounding box center [295, 125] width 267 height 152
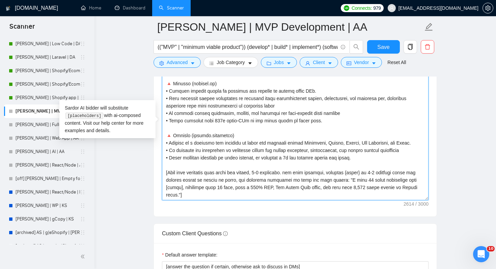
type textarea "“I’ve built dozens of similar [niche] projects, here’s my best one: [link]. Can…"
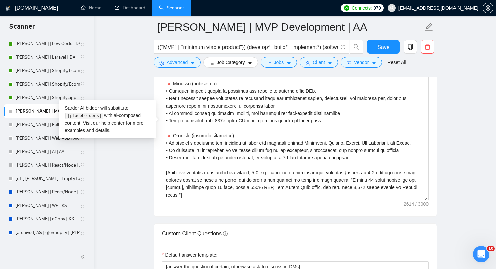
click at [465, 196] on main "Michael | MVP Development | AA (("MVP" | "minimum viable product")) (develop* |…" at bounding box center [295, 241] width 380 height 2075
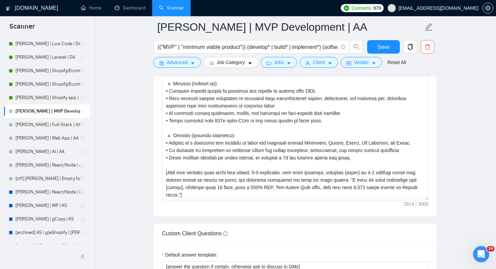
click at [461, 144] on main "Michael | MVP Development | AA (("MVP" | "minimum viable product")) (develop* |…" at bounding box center [295, 241] width 380 height 2075
click at [386, 49] on span "Save" at bounding box center [383, 47] width 12 height 8
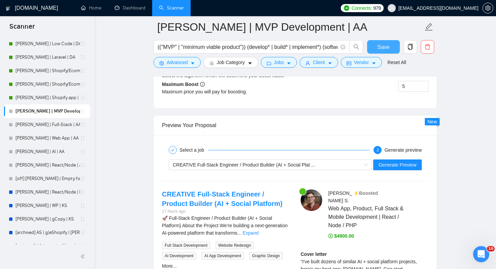
scroll to position [1341, 0]
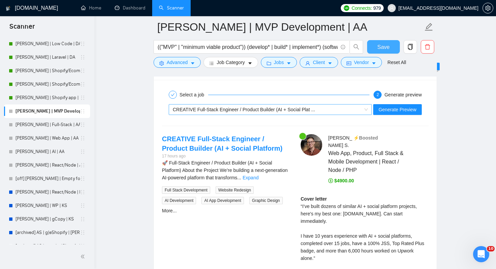
click at [353, 113] on div "CREATIVE Full-Stack Engineer / Product Builder (AI + Social Plat ..." at bounding box center [267, 110] width 189 height 10
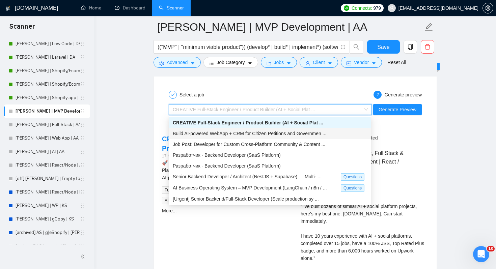
click at [214, 133] on span "Build AI-powered WebApp + CRM for Citizen Petitions and Governmen ..." at bounding box center [250, 133] width 154 height 5
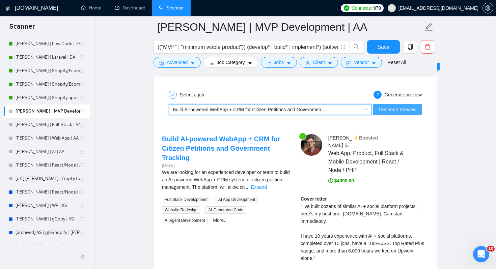
click at [381, 107] on span "Generate Preview" at bounding box center [398, 109] width 38 height 7
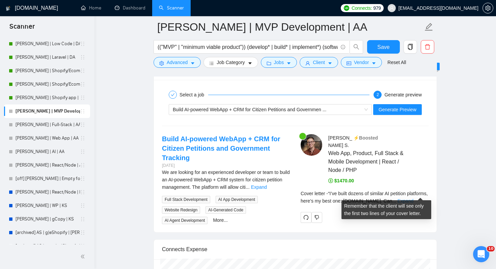
click at [413, 198] on link "Expand" at bounding box center [405, 200] width 16 height 5
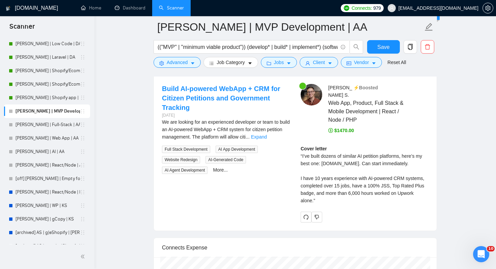
scroll to position [1388, 0]
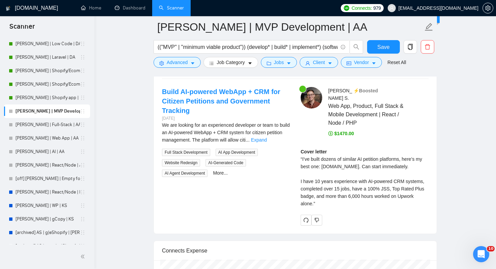
click at [337, 180] on div "Cover letter “I’ve built dozens of similar AI petition platforms, here’s my bes…" at bounding box center [365, 177] width 128 height 59
click at [335, 180] on div "Cover letter “I’ve built dozens of similar AI petition platforms, here’s my bes…" at bounding box center [365, 177] width 128 height 59
click at [339, 183] on div "Cover letter “I’ve built dozens of similar AI petition platforms, here’s my bes…" at bounding box center [365, 177] width 128 height 59
click at [346, 186] on div "Cover letter “I’ve built dozens of similar AI petition platforms, here’s my bes…" at bounding box center [365, 177] width 128 height 59
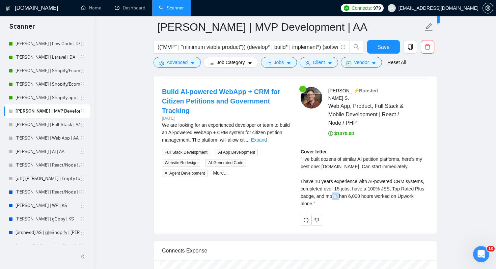
click at [346, 186] on div "Cover letter “I’ve built dozens of similar AI petition platforms, here’s my bes…" at bounding box center [365, 177] width 128 height 59
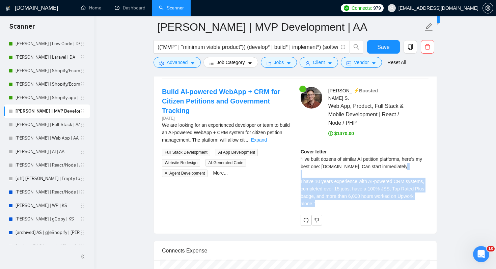
click at [346, 186] on div "Cover letter “I’ve built dozens of similar AI petition platforms, here’s my bes…" at bounding box center [365, 177] width 128 height 59
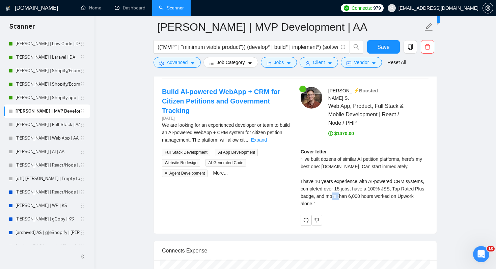
click at [346, 186] on div "Cover letter “I’ve built dozens of similar AI petition platforms, here’s my bes…" at bounding box center [365, 177] width 128 height 59
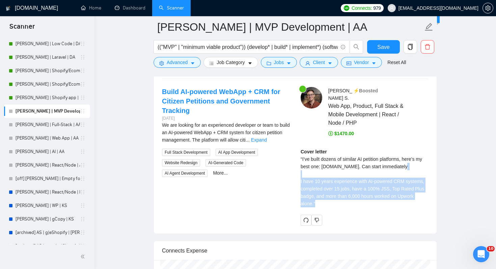
click at [354, 187] on div "Cover letter “I’ve built dozens of similar AI petition platforms, here’s my bes…" at bounding box center [365, 177] width 128 height 59
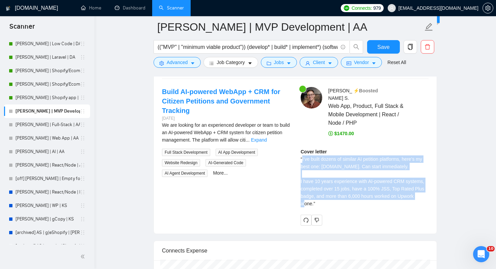
drag, startPoint x: 312, startPoint y: 198, endPoint x: 302, endPoint y: 155, distance: 44.8
click at [302, 155] on div "Cover letter “I’ve built dozens of similar AI petition platforms, here’s my bes…" at bounding box center [365, 177] width 128 height 59
copy div "I’ve built dozens of similar AI petition platforms, here’s my best one: rescam.…"
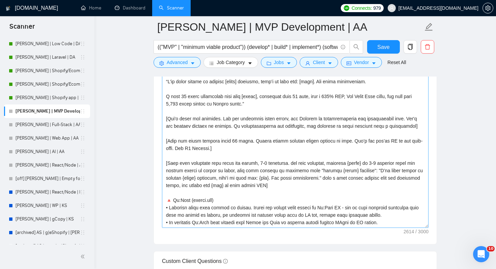
scroll to position [17, 0]
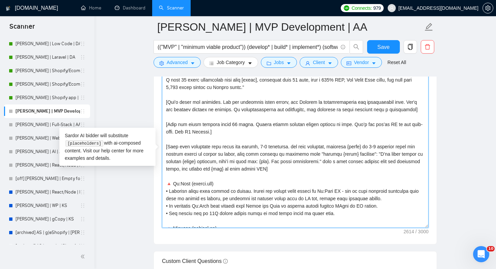
drag, startPoint x: 225, startPoint y: 160, endPoint x: 232, endPoint y: 161, distance: 7.1
click at [232, 161] on textarea "Cover letter template:" at bounding box center [295, 152] width 267 height 152
click at [250, 161] on textarea "Cover letter template:" at bounding box center [295, 152] width 267 height 152
drag, startPoint x: 265, startPoint y: 162, endPoint x: 224, endPoint y: 162, distance: 40.2
click at [224, 162] on textarea "Cover letter template:" at bounding box center [295, 152] width 267 height 152
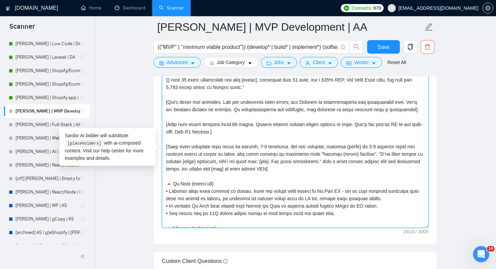
paste textarea "Here’s one of my best"
click at [228, 161] on textarea "Cover letter template:" at bounding box center [295, 152] width 267 height 152
click at [237, 159] on textarea "Cover letter template:" at bounding box center [295, 152] width 267 height 152
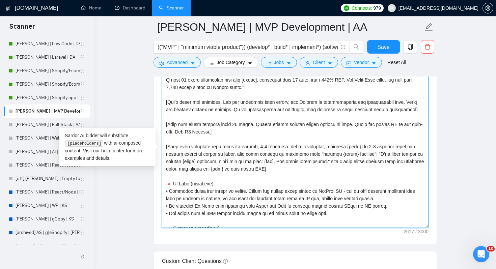
click at [247, 158] on textarea "Cover letter template:" at bounding box center [295, 152] width 267 height 152
click at [288, 161] on textarea "Cover letter template:" at bounding box center [295, 152] width 267 height 152
click at [296, 173] on textarea "Cover letter template:" at bounding box center [295, 152] width 267 height 152
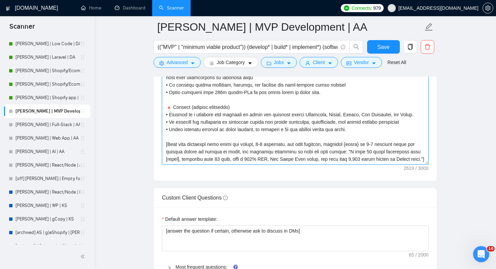
scroll to position [856, 0]
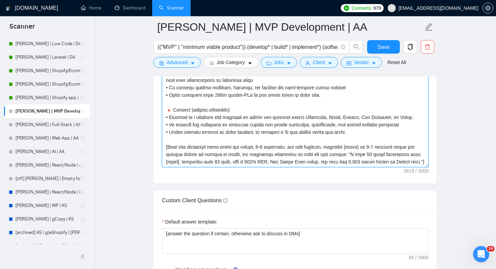
drag, startPoint x: 197, startPoint y: 162, endPoint x: 195, endPoint y: 154, distance: 8.2
click at [195, 154] on textarea "Cover letter template:" at bounding box center [295, 92] width 267 height 152
paste textarea "old a 100% JSS, a Top Rated Plus badge, and have worked more than 6,000 hours o…"
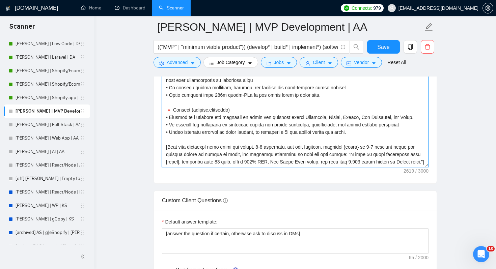
paste textarea "old a 100% JSS, a Top Rated Plus badge, and have worked more than 6,000 hours o…"
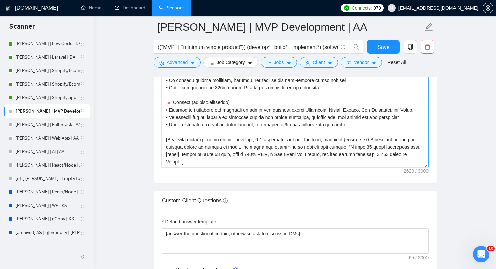
click at [319, 158] on textarea "Cover letter template:" at bounding box center [295, 92] width 267 height 152
click at [329, 158] on textarea "Cover letter template:" at bounding box center [295, 92] width 267 height 152
type textarea "“I’ve built dozens of similar [niche] projects, here’s my best one: [link]. Can…"
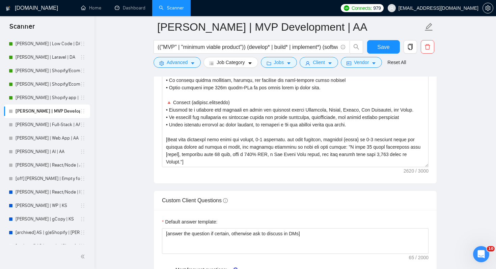
click at [449, 128] on main "Michael | MVP Development | AA (("MVP" | "minimum viable product")) (develop* |…" at bounding box center [295, 204] width 380 height 2067
click at [382, 51] on span "Save" at bounding box center [383, 47] width 12 height 8
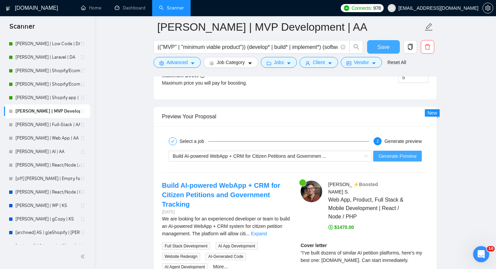
scroll to position [1300, 0]
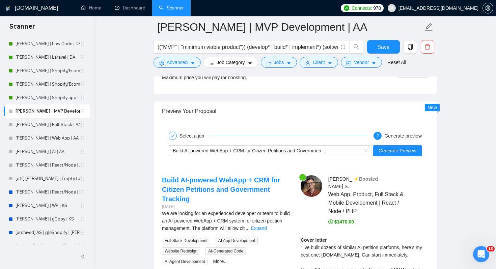
click at [315, 143] on div "Build AI-powered WebApp + CRM for Citizen Petitions and Governmen ... Generate …" at bounding box center [295, 151] width 268 height 16
click at [314, 150] on span "Build AI-powered WebApp + CRM for Citizen Petitions and Governmen ..." at bounding box center [250, 150] width 154 height 5
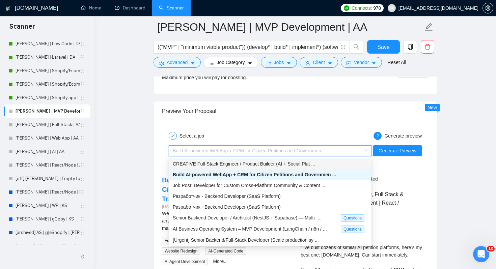
click at [265, 162] on span "CREATIVE Full-Stack Engineer / Product Builder (AI + Social Plat ..." at bounding box center [244, 163] width 142 height 5
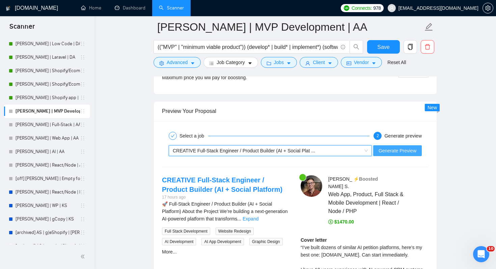
click at [419, 146] on button "Generate Preview" at bounding box center [397, 150] width 49 height 11
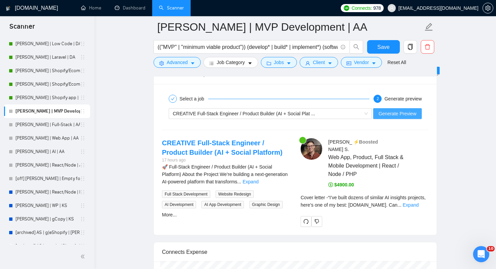
scroll to position [1340, 0]
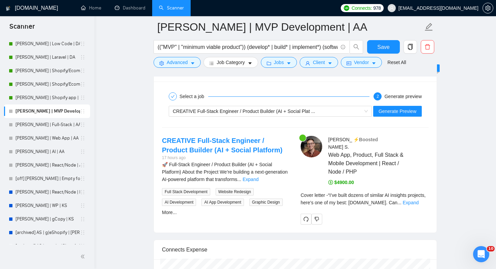
click at [410, 195] on div "Cover letter - “I’ve built dozens of similar AI insights projects, here’s one o…" at bounding box center [365, 199] width 128 height 15
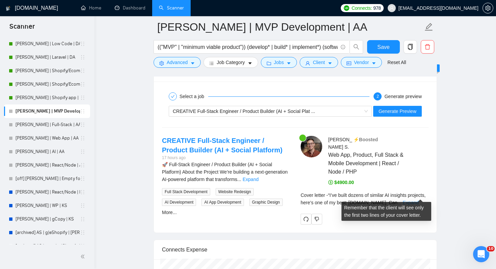
click at [419, 200] on link "Expand" at bounding box center [411, 202] width 16 height 5
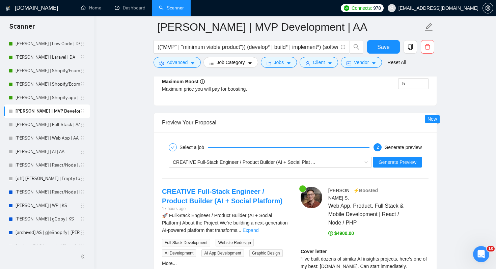
scroll to position [1294, 0]
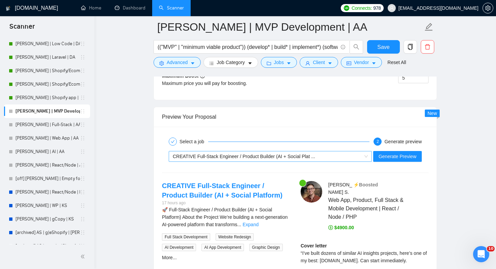
click at [356, 155] on div "CREATIVE Full-Stack Engineer / Product Builder (AI + Social Plat ..." at bounding box center [267, 157] width 189 height 10
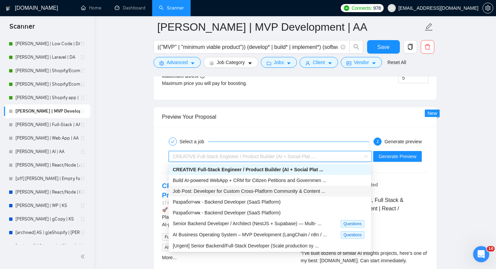
click at [416, 196] on div "Web App, Product, Full Stack & Mobile Development | React / Node / PHP" at bounding box center [378, 208] width 100 height 25
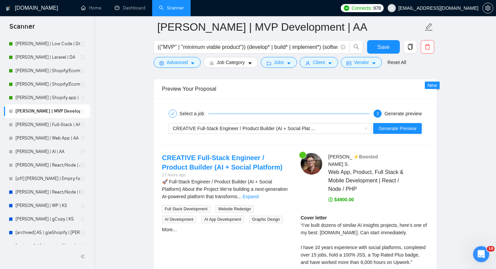
scroll to position [1320, 0]
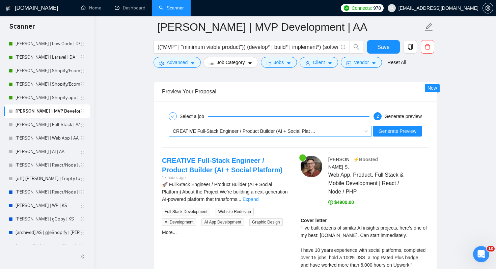
click at [325, 135] on div "CREATIVE Full-Stack Engineer / Product Builder (AI + Social Plat ..." at bounding box center [267, 131] width 189 height 10
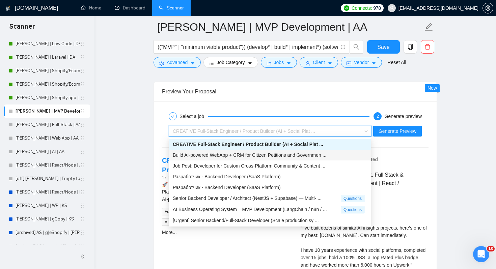
click at [281, 154] on span "Build AI-powered WebApp + CRM for Citizen Petitions and Governmen ..." at bounding box center [250, 155] width 154 height 5
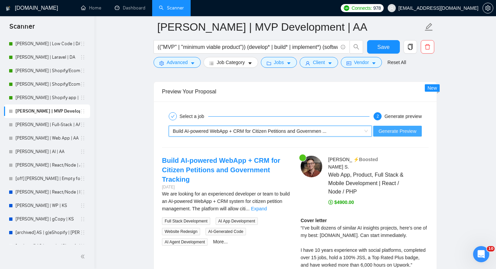
click at [385, 131] on span "Generate Preview" at bounding box center [398, 131] width 38 height 7
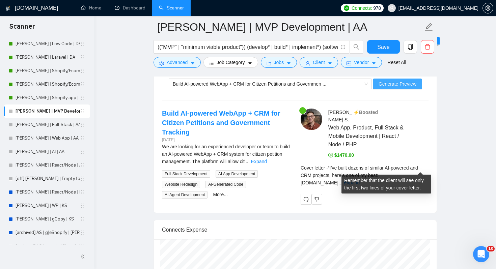
scroll to position [1368, 0]
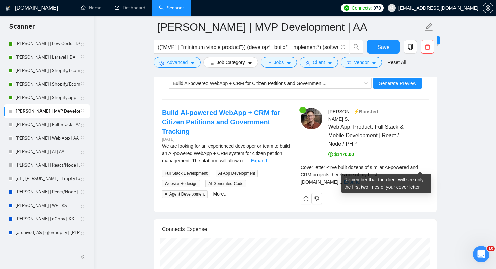
click at [360, 180] on link "Expand" at bounding box center [352, 182] width 16 height 5
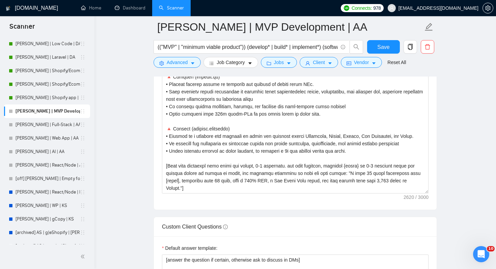
scroll to position [838, 0]
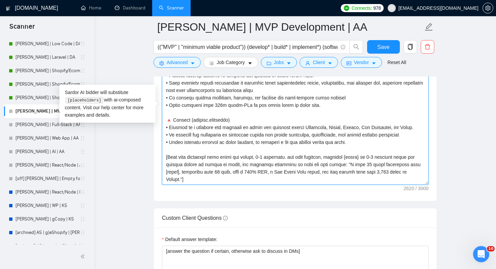
drag, startPoint x: 338, startPoint y: 158, endPoint x: 354, endPoint y: 167, distance: 17.4
click at [354, 167] on textarea "Cover letter template:" at bounding box center [295, 109] width 267 height 152
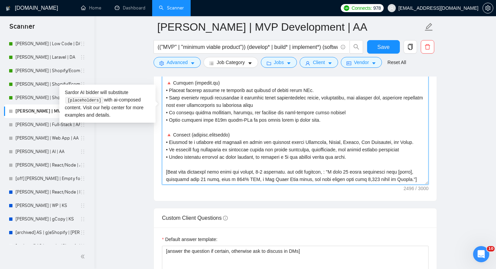
scroll to position [134, 0]
drag, startPoint x: 181, startPoint y: 170, endPoint x: 166, endPoint y: 170, distance: 14.5
click at [166, 170] on textarea "Cover letter template:" at bounding box center [295, 109] width 267 height 152
drag, startPoint x: 194, startPoint y: 172, endPoint x: 248, endPoint y: 170, distance: 53.4
click at [248, 170] on textarea "Cover letter template:" at bounding box center [295, 109] width 267 height 152
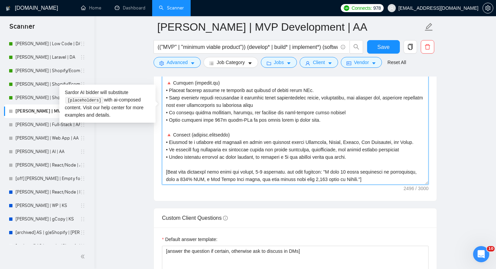
scroll to position [126, 0]
click at [243, 177] on textarea "Cover letter template:" at bounding box center [295, 109] width 267 height 152
click at [260, 178] on textarea "Cover letter template:" at bounding box center [295, 109] width 267 height 152
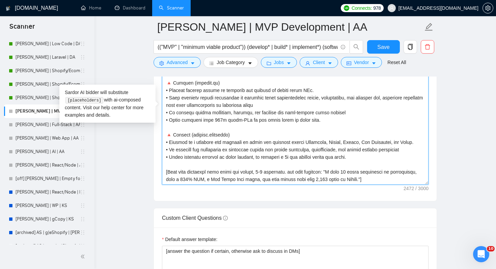
scroll to position [844, 0]
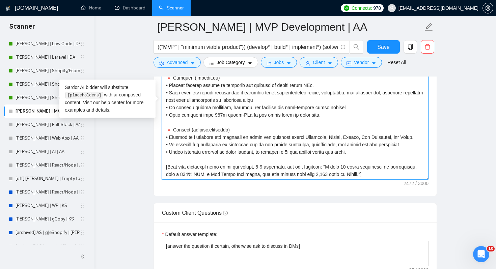
click at [290, 174] on textarea "Cover letter template:" at bounding box center [295, 104] width 267 height 152
paste textarea ", completed over 15 jobs"
click at [291, 167] on textarea "Cover letter template:" at bounding box center [295, 104] width 267 height 152
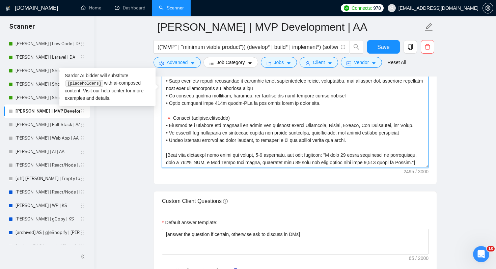
drag, startPoint x: 339, startPoint y: 148, endPoint x: 204, endPoint y: 162, distance: 136.0
click at [204, 162] on textarea "Cover letter template:" at bounding box center [295, 92] width 267 height 152
click at [371, 148] on textarea "Cover letter template:" at bounding box center [295, 92] width 267 height 152
click at [374, 147] on textarea "Cover letter template:" at bounding box center [295, 92] width 267 height 152
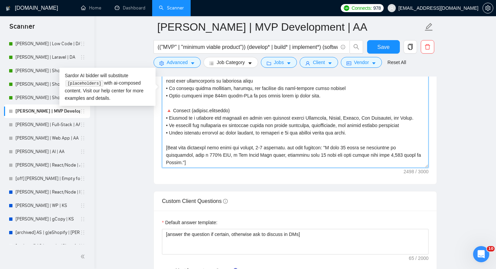
type textarea "“I’ve built dozens of similar [niche] projects, here’s my best one: [link]. Can…"
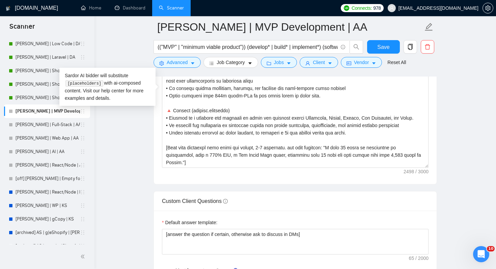
click at [486, 166] on div "GigRadar.io Home Dashboard Scanner Connects: 978 likamurenko@gmail.com Michael …" at bounding box center [295, 222] width 402 height 2154
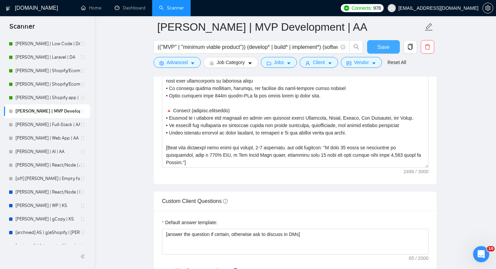
click at [381, 49] on span "Save" at bounding box center [383, 47] width 12 height 8
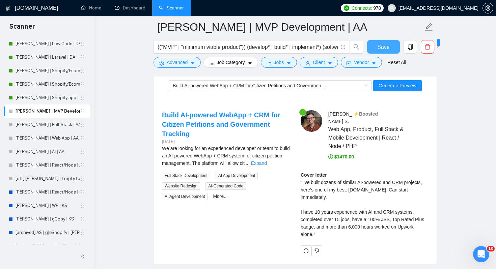
scroll to position [1367, 0]
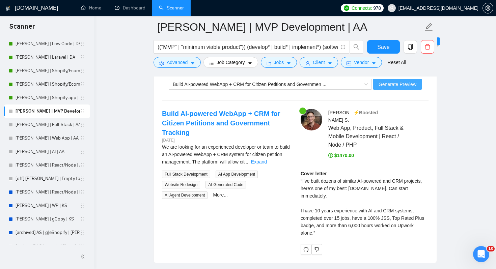
click at [393, 86] on span "Generate Preview" at bounding box center [398, 84] width 38 height 7
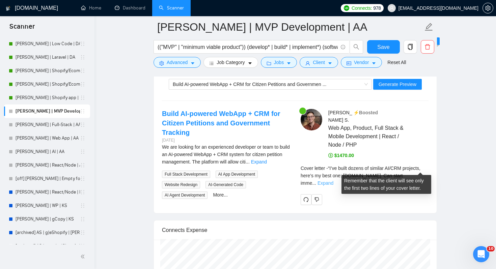
click at [333, 181] on link "Expand" at bounding box center [326, 183] width 16 height 5
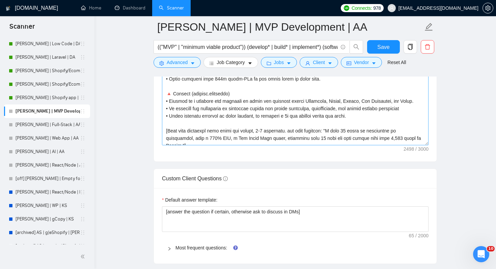
scroll to position [134, 0]
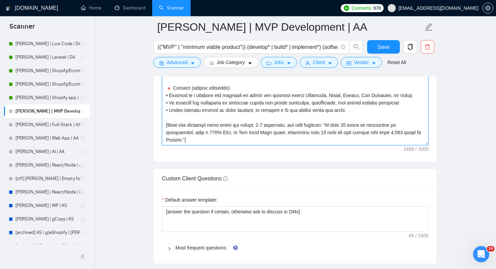
click at [166, 134] on textarea "Cover letter template:" at bounding box center [295, 70] width 267 height 152
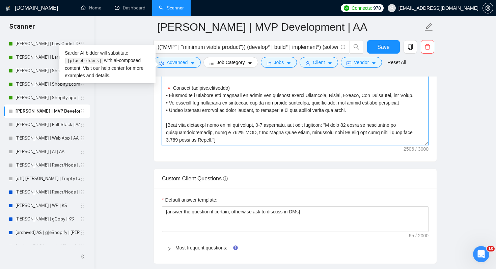
type textarea "“I’ve built dozens of similar [niche] projects, here’s my best one: [link]. Can…"
click at [231, 139] on textarea "Cover letter template:" at bounding box center [295, 70] width 267 height 152
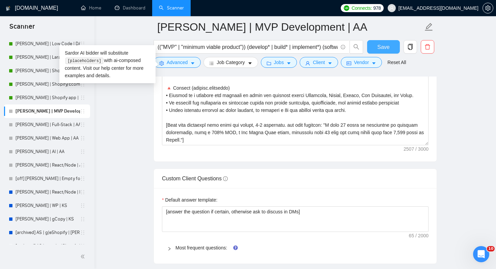
click at [374, 52] on button "Save" at bounding box center [383, 46] width 33 height 13
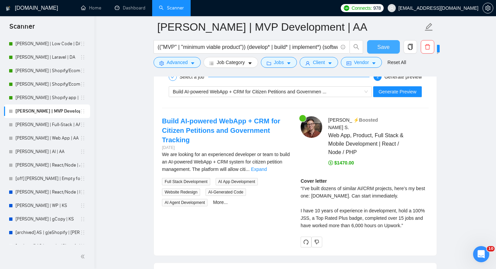
scroll to position [1356, 0]
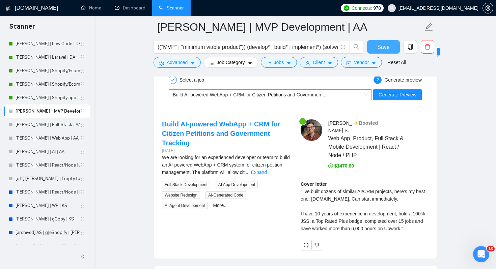
click at [340, 92] on div "Build AI-powered WebApp + CRM for Citizen Petitions and Governmen ..." at bounding box center [267, 95] width 189 height 10
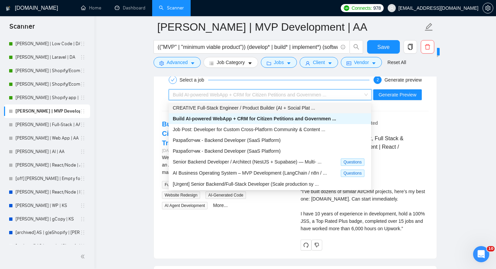
click at [280, 109] on span "CREATIVE Full-Stack Engineer / Product Builder (AI + Social Plat ..." at bounding box center [244, 107] width 142 height 5
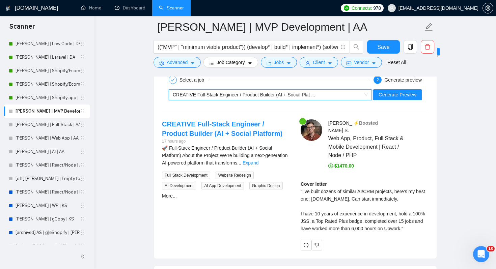
click at [394, 87] on div "~021958235506924791066 CREATIVE Full-Stack Engineer / Product Builder (AI + Soc…" at bounding box center [295, 95] width 268 height 16
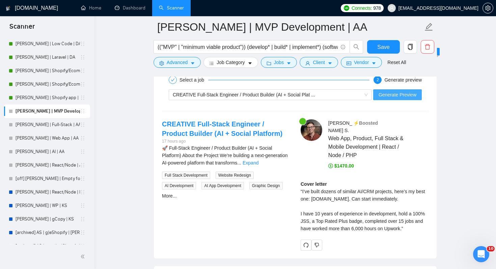
click at [395, 94] on span "Generate Preview" at bounding box center [398, 94] width 38 height 7
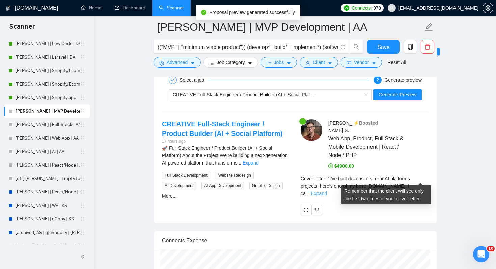
click at [327, 191] on link "Expand" at bounding box center [319, 193] width 16 height 5
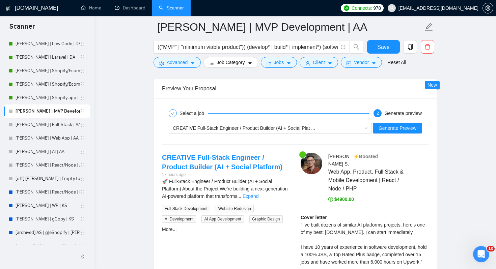
scroll to position [1337, 0]
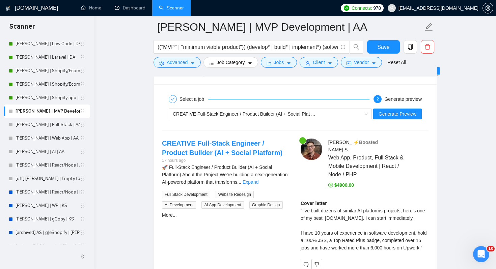
click at [345, 120] on div "CREATIVE Full-Stack Engineer / Product Builder (AI + Social Plat ... Generate P…" at bounding box center [295, 114] width 268 height 16
click at [302, 111] on span "CREATIVE Full-Stack Engineer / Product Builder (AI + Social Plat ..." at bounding box center [244, 113] width 142 height 5
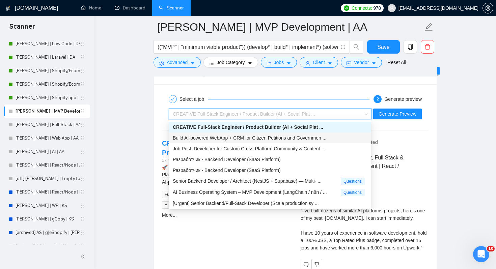
click at [251, 140] on span "Build AI-powered WebApp + CRM for Citizen Petitions and Governmen ..." at bounding box center [250, 137] width 154 height 5
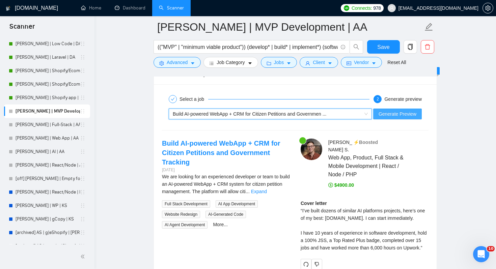
click at [383, 110] on span "Generate Preview" at bounding box center [398, 113] width 38 height 7
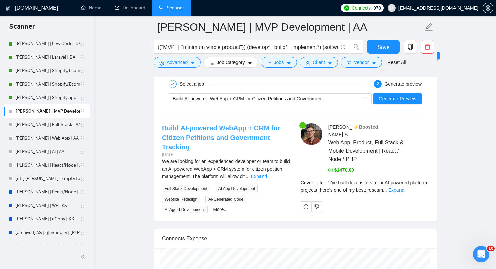
scroll to position [1353, 0]
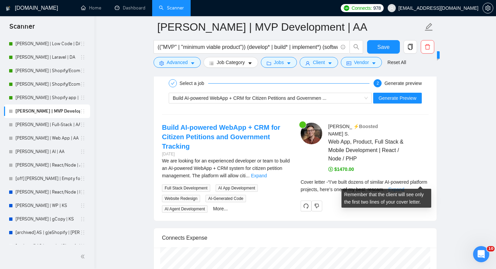
click at [404, 187] on link "Expand" at bounding box center [396, 189] width 16 height 5
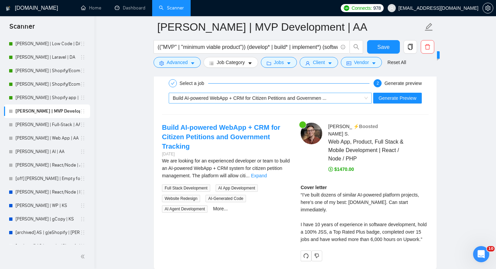
click at [309, 98] on span "Build AI-powered WebApp + CRM for Citizen Petitions and Governmen ..." at bounding box center [250, 97] width 154 height 5
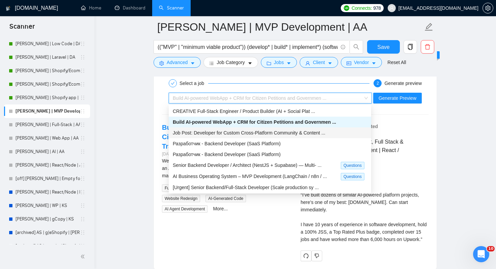
click at [231, 132] on span "Job Post: Developer for Custom Cross-Platform Community & Content ..." at bounding box center [249, 132] width 153 height 5
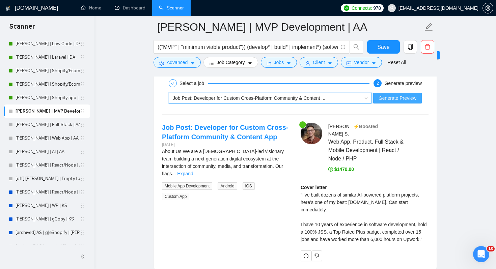
click at [387, 94] on span "Generate Preview" at bounding box center [398, 97] width 38 height 7
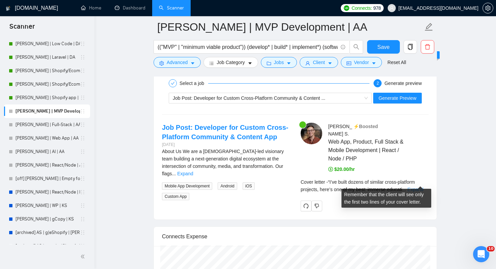
click at [421, 187] on link "Expand" at bounding box center [416, 189] width 16 height 5
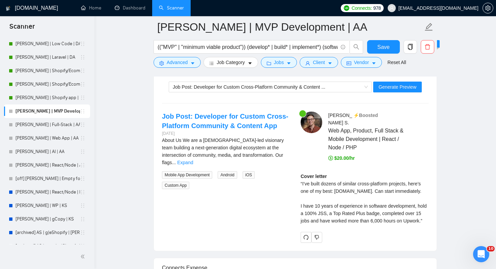
scroll to position [1363, 0]
click at [193, 161] on link "Expand" at bounding box center [185, 163] width 16 height 5
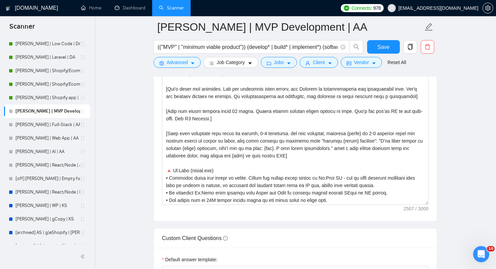
scroll to position [7, 0]
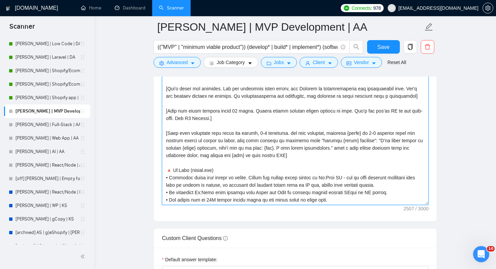
click at [331, 132] on textarea "Cover letter template:" at bounding box center [295, 129] width 267 height 152
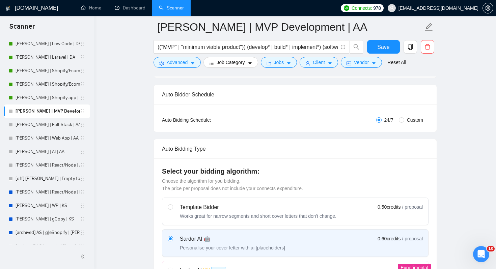
scroll to position [0, 0]
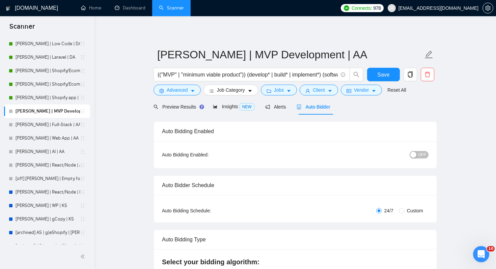
click at [414, 154] on div "button" at bounding box center [413, 155] width 6 height 6
click at [384, 80] on button "Save" at bounding box center [383, 74] width 33 height 13
click at [46, 125] on link "[PERSON_NAME] | Full-Stack | AA" at bounding box center [48, 124] width 64 height 13
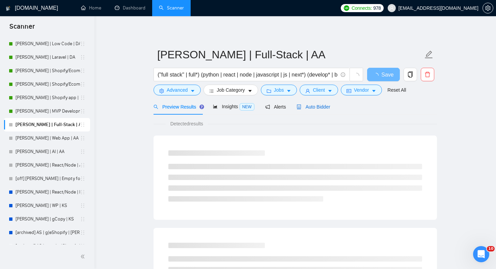
click at [308, 109] on span "Auto Bidder" at bounding box center [313, 106] width 33 height 5
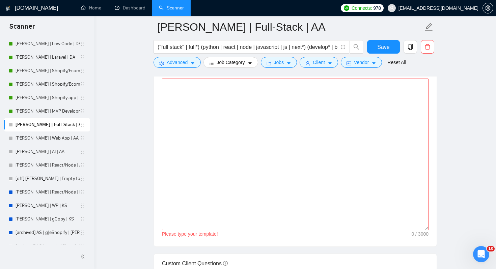
scroll to position [739, 0]
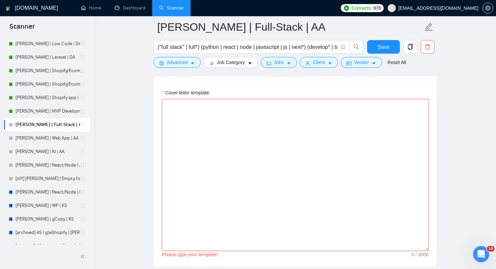
click at [257, 135] on textarea "Cover letter template:" at bounding box center [295, 175] width 267 height 152
paste textarea "“I’ve built dozens of similar [niche] projects, here’s my best one: [link]. Can…"
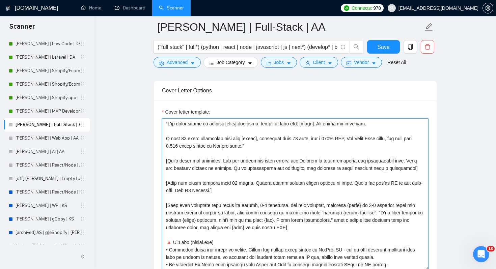
scroll to position [723, 0]
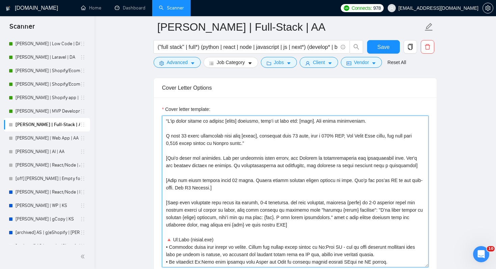
drag, startPoint x: 166, startPoint y: 158, endPoint x: 163, endPoint y: 122, distance: 35.9
click at [163, 122] on textarea "Cover letter template:" at bounding box center [295, 192] width 267 height 152
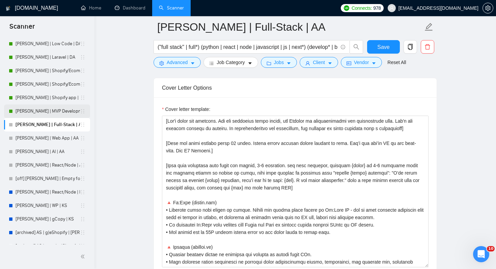
click at [54, 111] on link "[PERSON_NAME] | MVP Development | AA" at bounding box center [48, 111] width 64 height 13
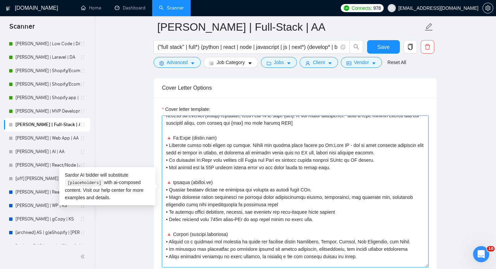
scroll to position [58, 0]
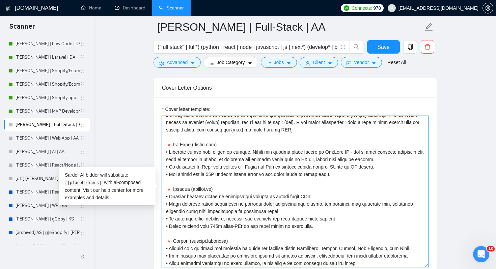
drag, startPoint x: 370, startPoint y: 243, endPoint x: 164, endPoint y: 147, distance: 227.2
click at [164, 147] on textarea "Cover letter template:" at bounding box center [295, 192] width 267 height 152
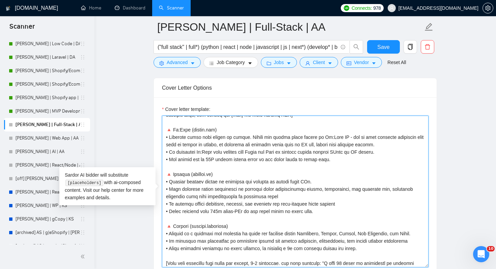
paste textarea
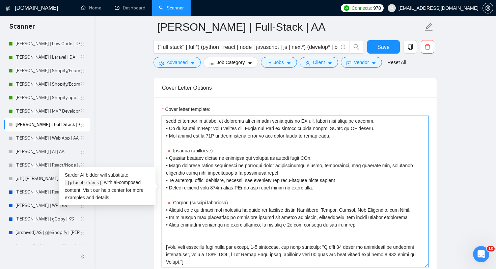
type textarea "[Don't write any greeting. For the remaining cover letter, use English in conve…"
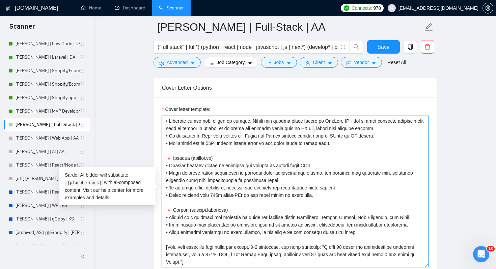
scroll to position [97, 0]
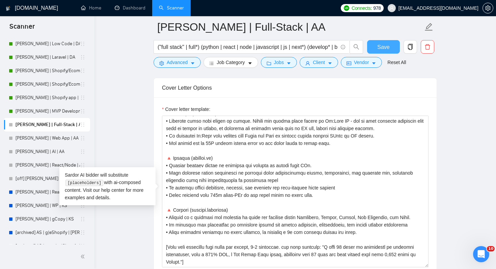
click at [385, 47] on span "Save" at bounding box center [383, 47] width 12 height 8
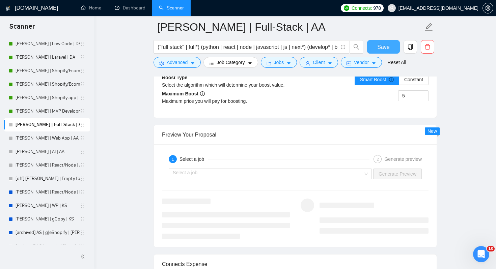
scroll to position [1307, 0]
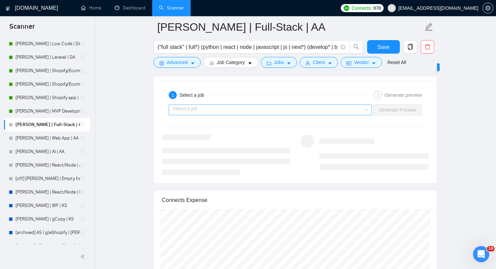
click at [244, 114] on input "search" at bounding box center [268, 110] width 190 height 10
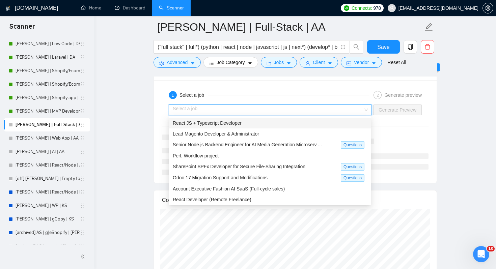
click at [225, 124] on span "React JS + Typescript Developer" at bounding box center [207, 122] width 69 height 5
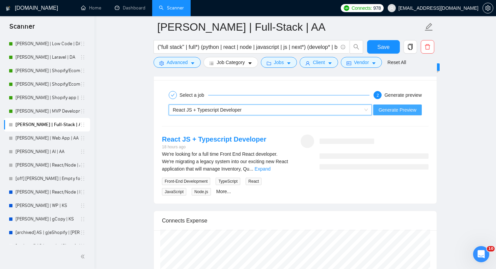
click at [385, 109] on span "Generate Preview" at bounding box center [398, 109] width 38 height 7
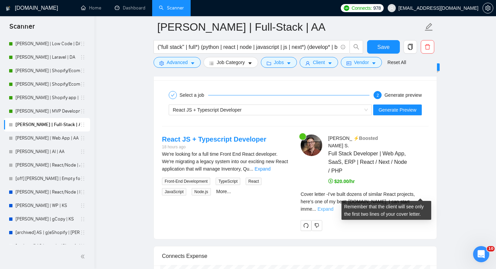
click at [333, 207] on link "Expand" at bounding box center [326, 209] width 16 height 5
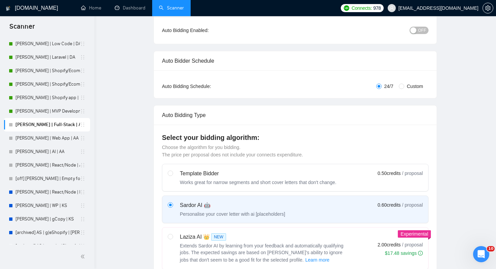
scroll to position [0, 0]
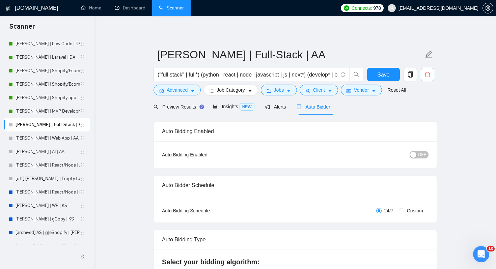
click at [415, 156] on div "button" at bounding box center [413, 155] width 6 height 6
click at [380, 72] on span "Save" at bounding box center [383, 75] width 12 height 8
click at [51, 113] on link "[PERSON_NAME] | MVP Development | AA" at bounding box center [48, 111] width 64 height 13
click at [52, 137] on link "[PERSON_NAME] | Web App | AA" at bounding box center [48, 138] width 64 height 13
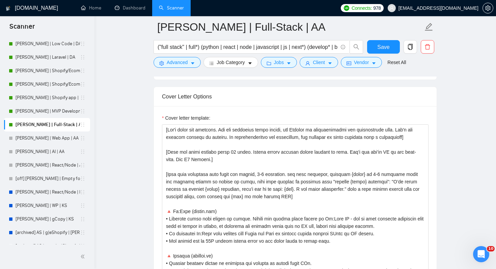
scroll to position [783, 0]
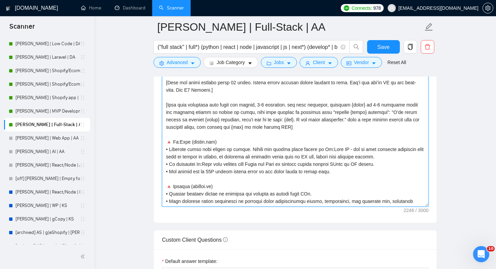
click at [241, 132] on textarea "Cover letter template:" at bounding box center [295, 131] width 267 height 152
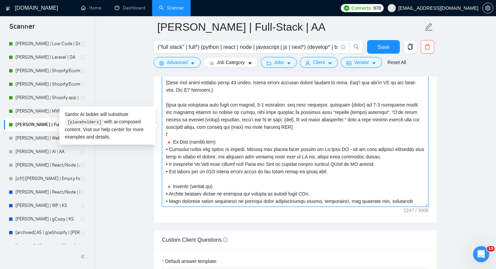
type textarea "[Don't write any greeting. For the remaining cover letter, use English in conve…"
click at [227, 132] on textarea "Cover letter template:" at bounding box center [295, 131] width 267 height 152
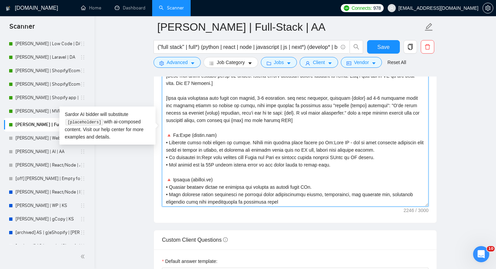
scroll to position [8, 0]
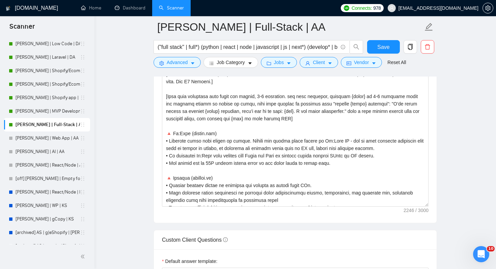
click at [129, 153] on main "Michael | Full-Stack | AA ("full stack" | full*) (python | react | node | javas…" at bounding box center [295, 257] width 380 height 2027
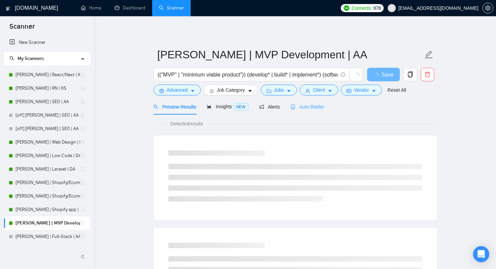
click at [317, 110] on div "Auto Bidder" at bounding box center [307, 107] width 33 height 16
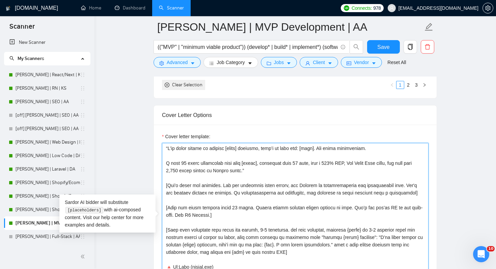
drag, startPoint x: 166, startPoint y: 186, endPoint x: 164, endPoint y: 147, distance: 39.5
click at [164, 147] on textarea "Cover letter template:" at bounding box center [295, 219] width 267 height 152
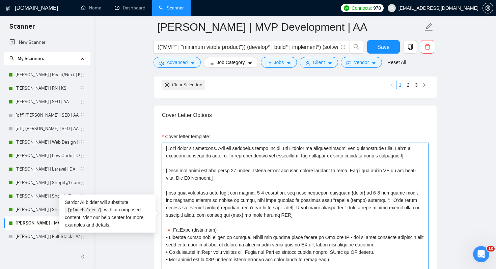
type textarea "[Don't write any greeting. For the remaining cover letter, use English in conve…"
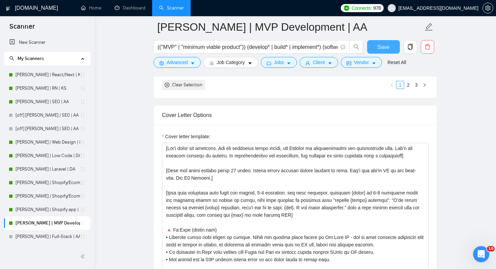
click at [391, 48] on button "Save" at bounding box center [383, 46] width 33 height 13
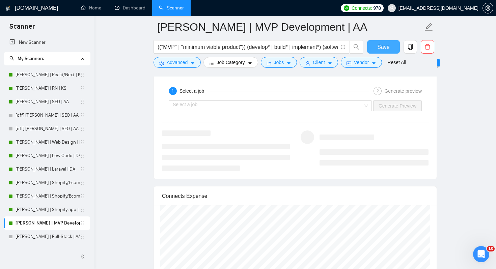
scroll to position [1350, 0]
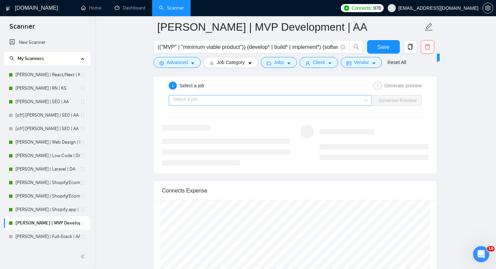
click at [322, 98] on input "search" at bounding box center [268, 100] width 190 height 10
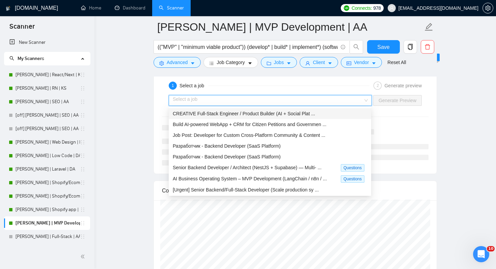
click at [265, 113] on span "CREATIVE Full-Stack Engineer / Product Builder (AI + Social Plat ..." at bounding box center [244, 113] width 142 height 5
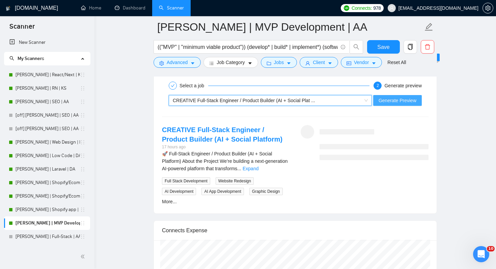
click at [386, 101] on span "Generate Preview" at bounding box center [398, 100] width 38 height 7
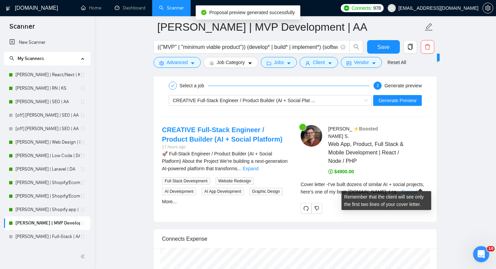
click at [417, 189] on link "Expand" at bounding box center [410, 191] width 16 height 5
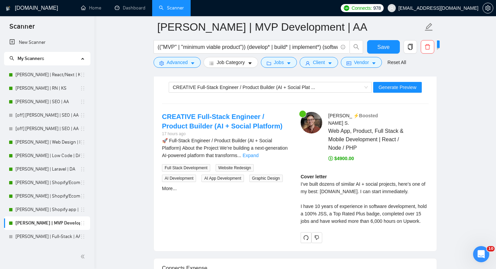
scroll to position [1363, 0]
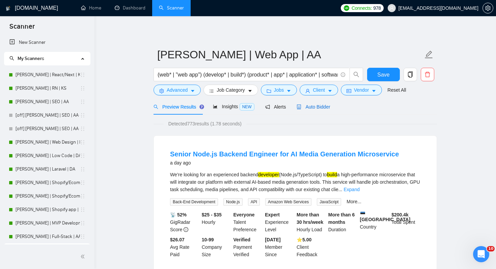
click at [323, 109] on span "Auto Bidder" at bounding box center [313, 106] width 33 height 5
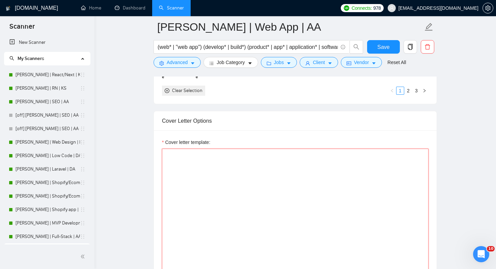
click at [274, 173] on textarea "Cover letter template:" at bounding box center [295, 225] width 267 height 152
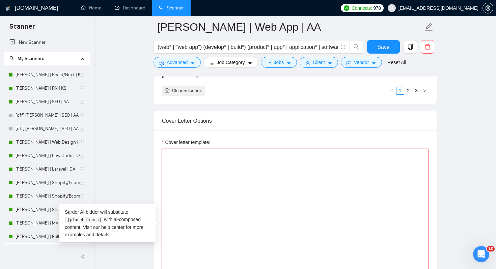
paste textarea "[Don't write any greeting. For the remaining cover letter, use English in conve…"
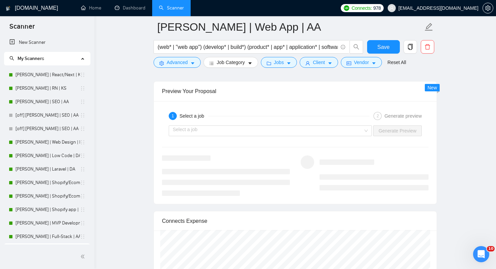
scroll to position [1325, 0]
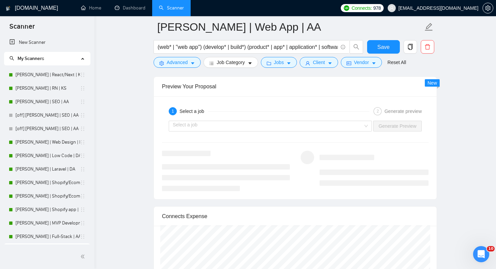
type textarea "[Don't write any greeting. For the remaining cover letter, use English in conve…"
click at [293, 119] on div "Select a job Generate Preview" at bounding box center [295, 126] width 268 height 16
click at [291, 124] on input "search" at bounding box center [268, 126] width 190 height 10
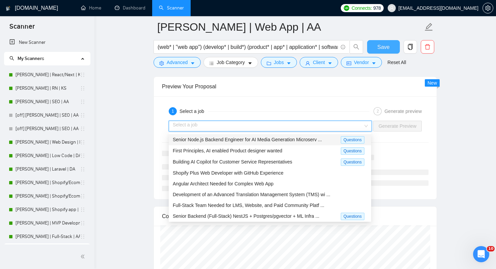
click at [382, 45] on span "Save" at bounding box center [383, 47] width 12 height 8
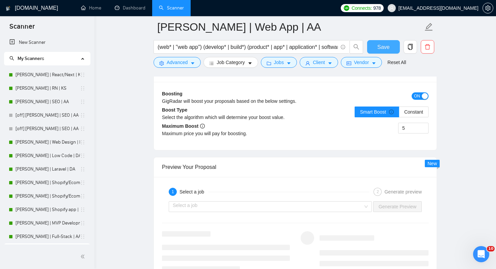
scroll to position [1290, 0]
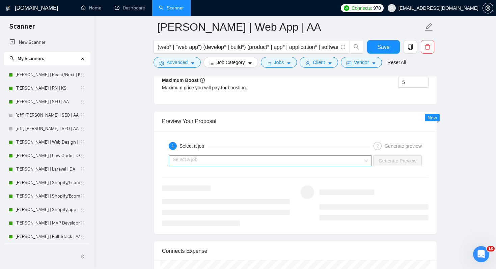
click at [215, 160] on input "search" at bounding box center [268, 161] width 190 height 10
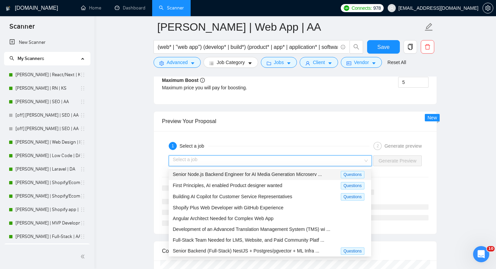
click at [208, 177] on div "Senior Node.js Backend Engineer for AI Media Generation Microserv ..." at bounding box center [257, 175] width 168 height 8
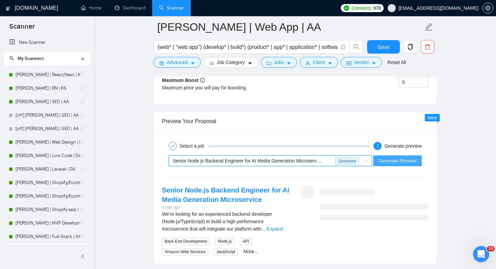
click at [395, 166] on button "Generate Preview" at bounding box center [397, 161] width 49 height 11
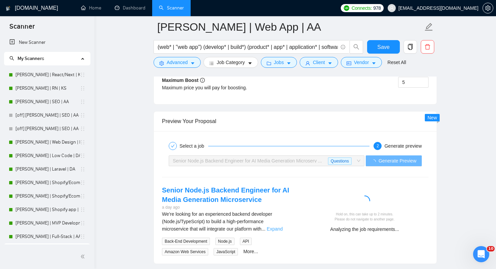
click at [280, 227] on link "Expand" at bounding box center [275, 228] width 16 height 5
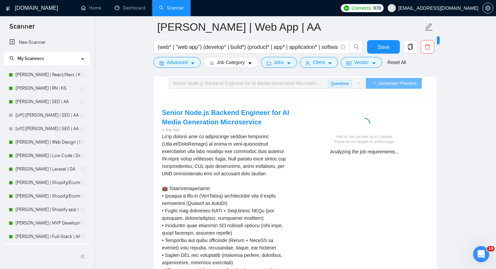
scroll to position [1368, 0]
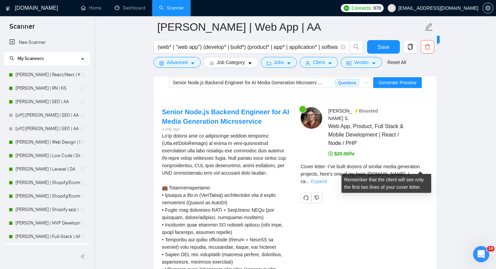
click at [327, 179] on link "Expand" at bounding box center [319, 181] width 16 height 5
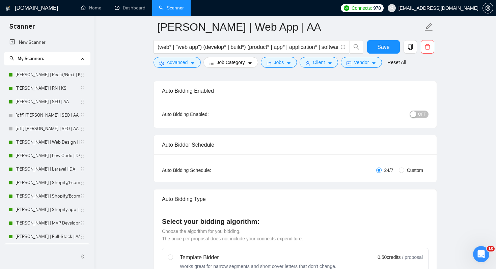
scroll to position [30, 0]
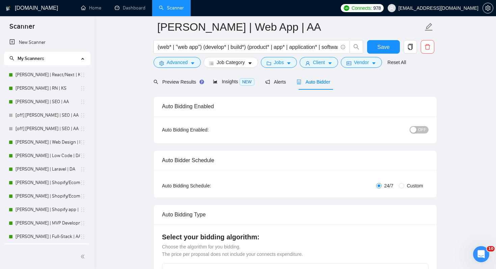
click at [418, 131] on button "OFF" at bounding box center [419, 129] width 19 height 7
click at [388, 53] on button "Save" at bounding box center [383, 46] width 33 height 13
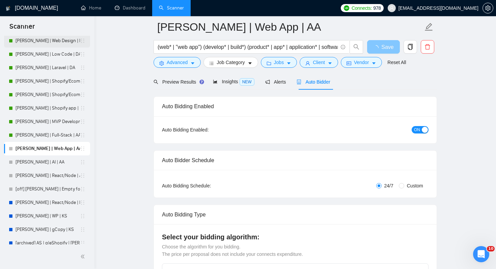
scroll to position [122, 0]
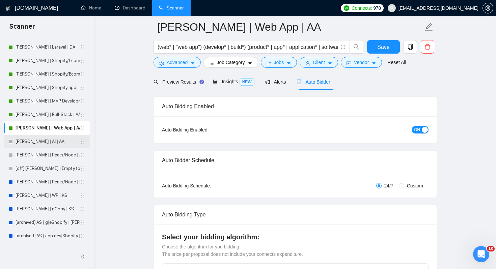
click at [41, 143] on link "[PERSON_NAME] | AI | AA" at bounding box center [48, 141] width 64 height 13
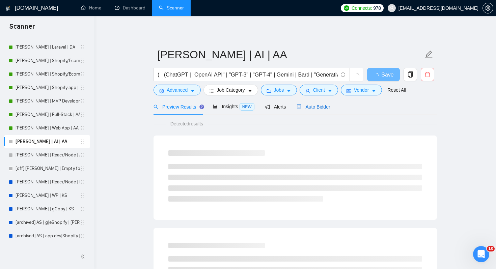
click at [327, 107] on span "Auto Bidder" at bounding box center [313, 106] width 33 height 5
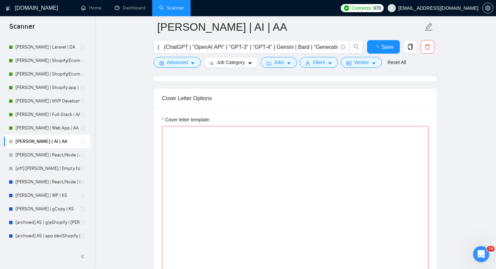
scroll to position [761, 0]
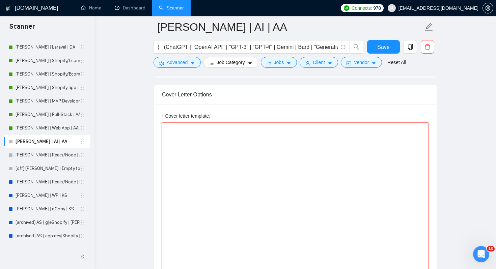
click at [303, 138] on textarea "Cover letter template:" at bounding box center [295, 198] width 267 height 152
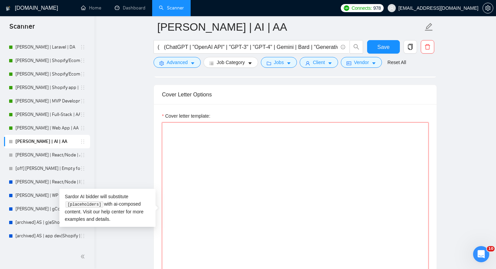
paste textarea "[Don't write any greeting. For the remaining cover letter, use English in conve…"
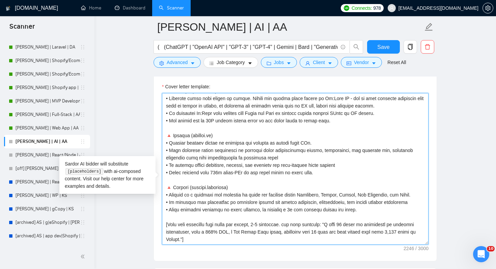
scroll to position [80, 0]
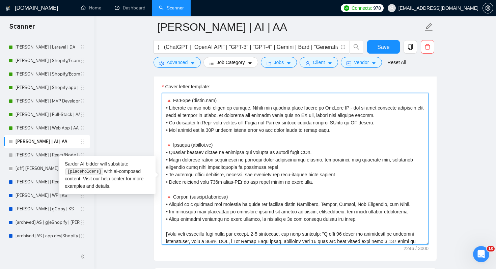
drag, startPoint x: 373, startPoint y: 218, endPoint x: 167, endPoint y: 113, distance: 231.6
click at [167, 113] on textarea "Cover letter template:" at bounding box center [295, 169] width 267 height 152
paste textarea "after going live. 🔺 Copygen (copygen.ai) • Copygen is AI made specifically for …"
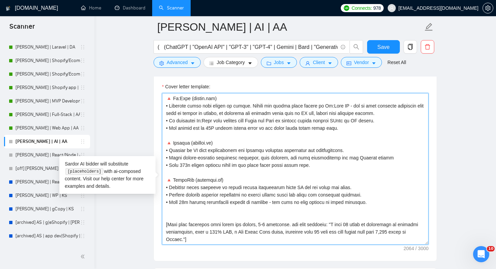
scroll to position [794, 0]
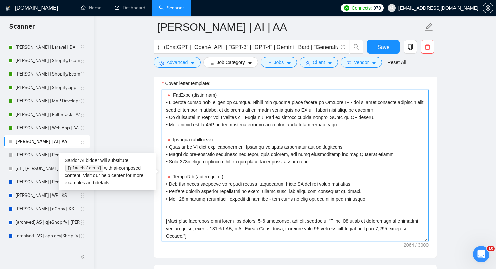
type textarea "[Don't write any greeting. For the remaining cover letter, use English in conve…"
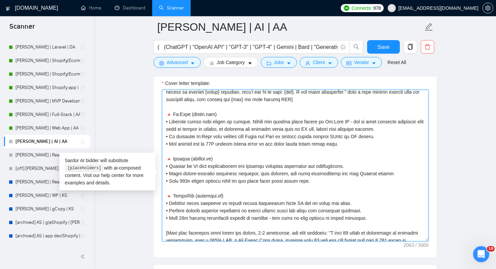
scroll to position [74, 0]
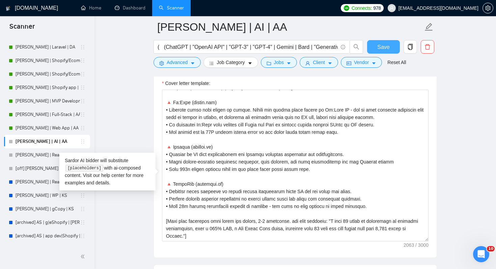
click at [385, 47] on span "Save" at bounding box center [383, 47] width 12 height 8
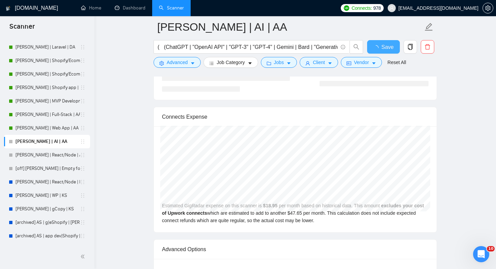
scroll to position [1348, 0]
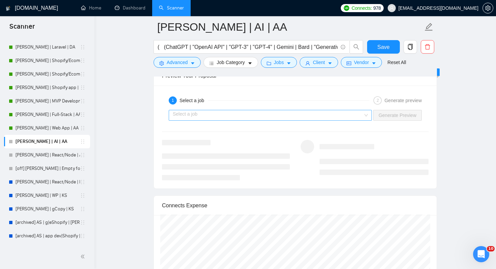
click at [339, 120] on input "search" at bounding box center [268, 115] width 190 height 10
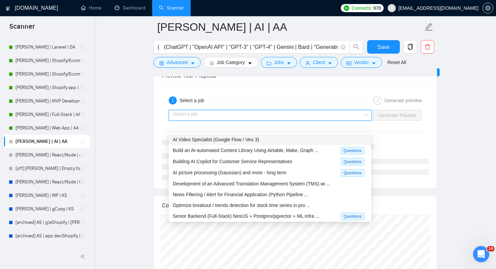
click at [258, 142] on span "AI Video Specialist (Google Flow / Veo 3)" at bounding box center [216, 139] width 86 height 5
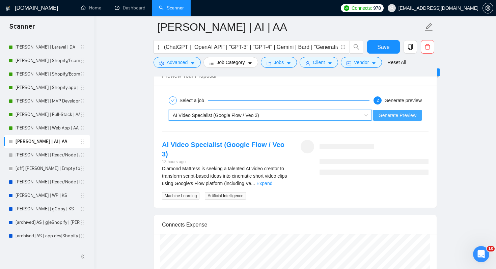
click at [398, 119] on span "Generate Preview" at bounding box center [398, 115] width 38 height 7
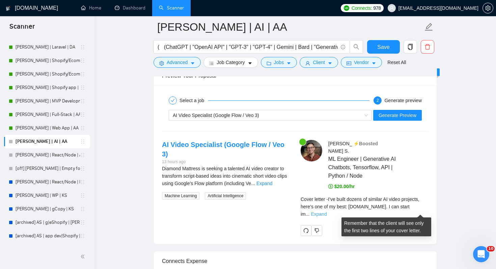
click at [327, 212] on link "Expand" at bounding box center [319, 214] width 16 height 5
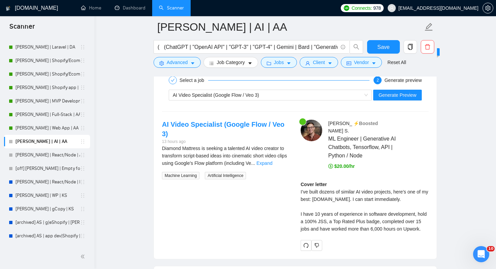
scroll to position [1369, 0]
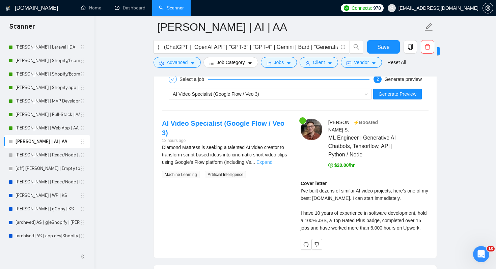
click at [272, 163] on link "Expand" at bounding box center [264, 162] width 16 height 5
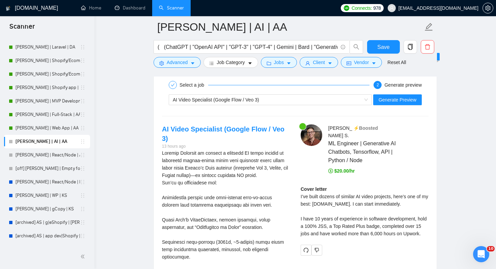
scroll to position [1360, 0]
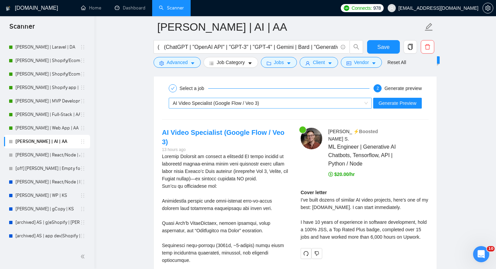
click at [261, 108] on div "AI Video Specialist (Google Flow / Veo 3)" at bounding box center [267, 103] width 189 height 10
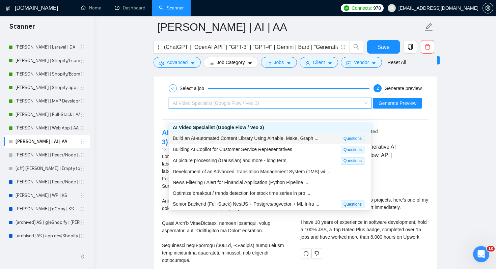
click at [261, 141] on div "Build an AI-automated Content Library Using Airtable, Make, Graph ..." at bounding box center [257, 139] width 168 height 8
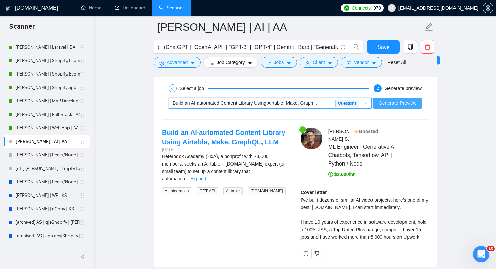
click at [403, 107] on span "Generate Preview" at bounding box center [398, 103] width 38 height 7
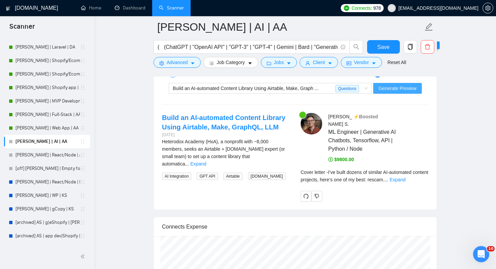
scroll to position [1383, 0]
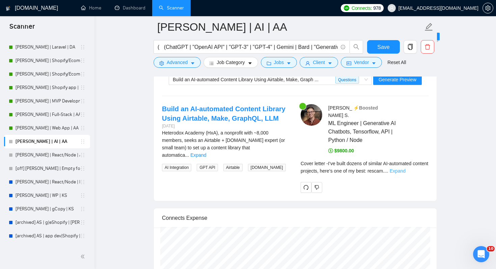
click at [406, 172] on link "Expand" at bounding box center [398, 170] width 16 height 5
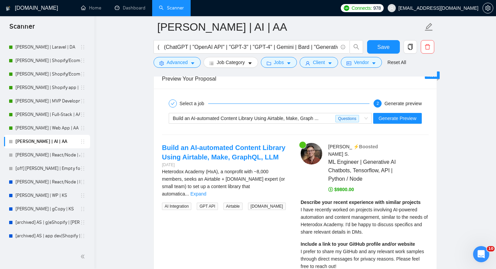
scroll to position [1347, 0]
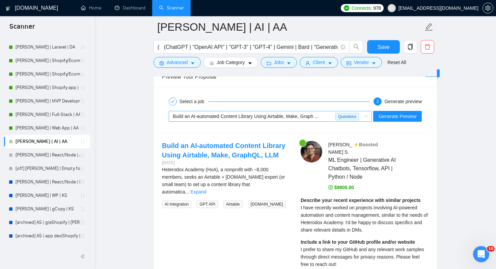
click at [324, 121] on div "Build an AI-automated Content Library Using Airtable, Make, Graph ..." at bounding box center [254, 116] width 163 height 10
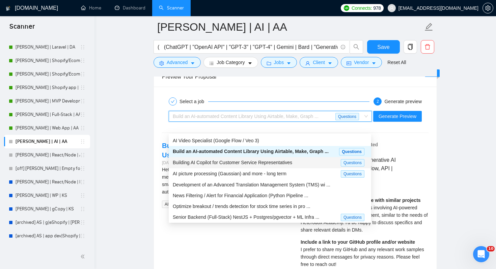
click at [232, 163] on span "Building AI Copilot for Customer Service Representatives" at bounding box center [232, 162] width 119 height 5
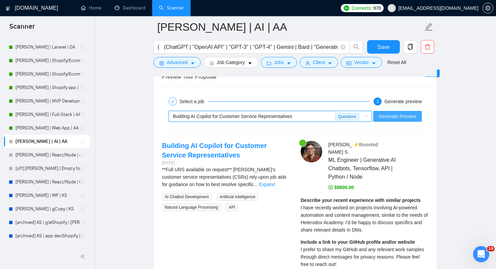
click at [415, 120] on span "Generate Preview" at bounding box center [398, 116] width 38 height 7
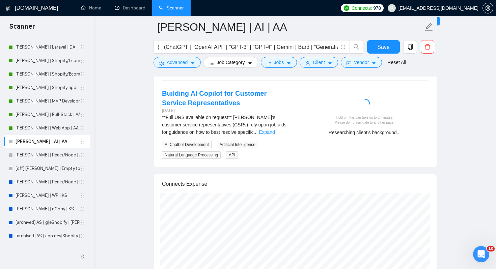
scroll to position [1392, 0]
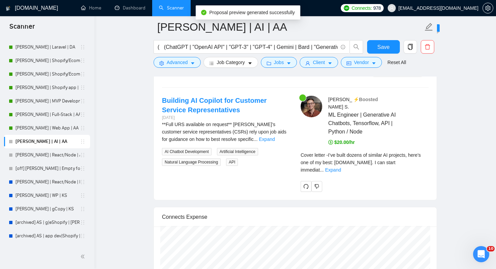
click at [411, 165] on div "Cover letter - I’ve built dozens of similar AI projects, here’s one of my best:…" at bounding box center [365, 163] width 128 height 22
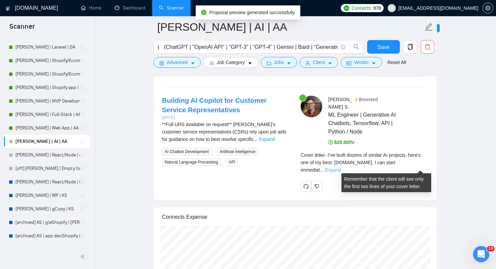
click at [341, 167] on link "Expand" at bounding box center [333, 169] width 16 height 5
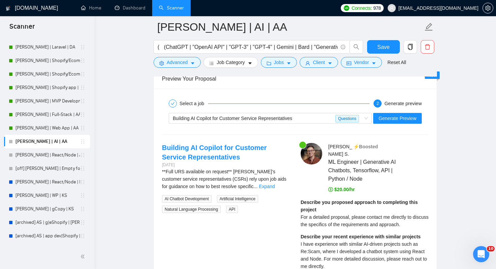
scroll to position [1340, 0]
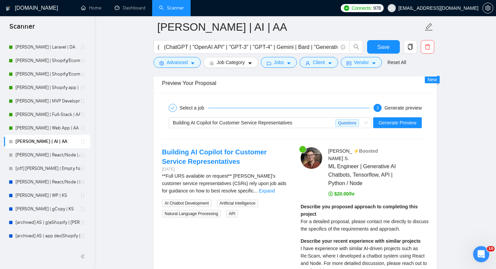
click at [311, 131] on div "Building AI Copilot for Customer Service Representatives Questions Generate Pre…" at bounding box center [295, 123] width 268 height 16
click at [290, 126] on span "Building AI Copilot for Customer Service Representatives" at bounding box center [232, 122] width 119 height 5
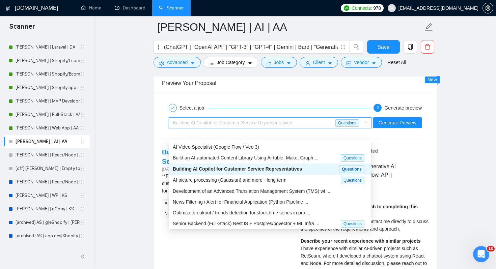
click at [290, 126] on span "Building AI Copilot for Customer Service Representatives" at bounding box center [232, 122] width 119 height 5
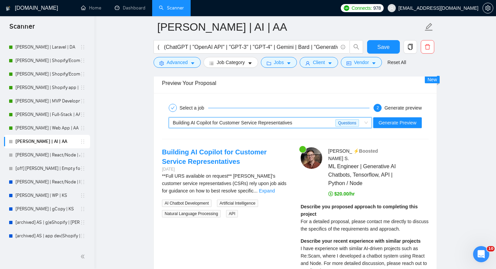
click at [274, 126] on span "Building AI Copilot for Customer Service Representatives" at bounding box center [232, 122] width 119 height 5
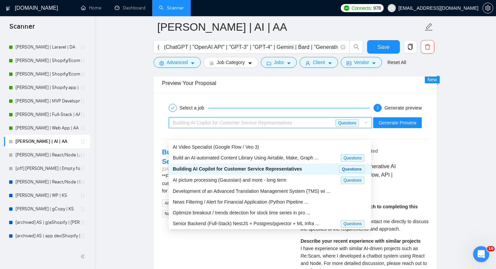
click at [274, 126] on span "Building AI Copilot for Customer Service Representatives" at bounding box center [232, 122] width 119 height 5
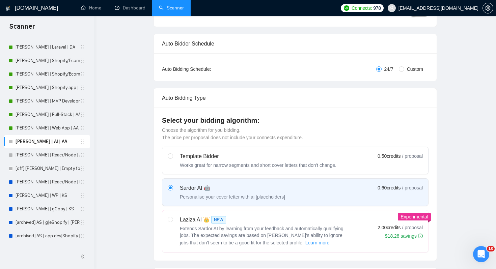
scroll to position [0, 0]
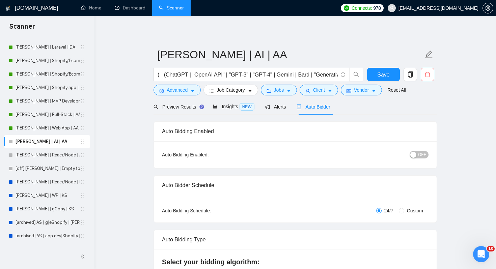
click at [413, 152] on div "button" at bounding box center [413, 155] width 6 height 6
click at [371, 72] on button "Save" at bounding box center [383, 74] width 33 height 13
click at [59, 158] on link "[PERSON_NAME] | React/Node | AA" at bounding box center [48, 154] width 64 height 13
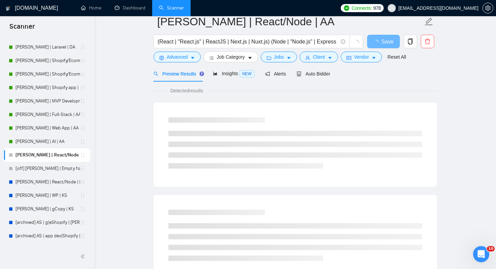
scroll to position [7, 0]
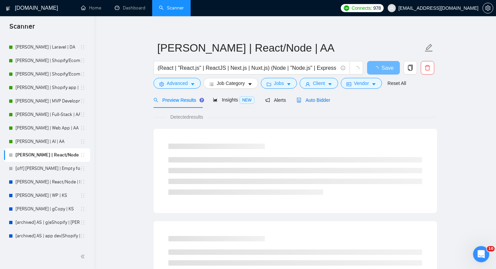
click at [310, 101] on span "Auto Bidder" at bounding box center [313, 100] width 33 height 5
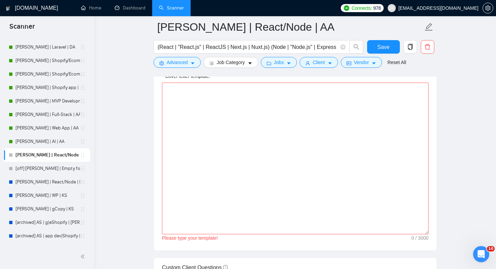
scroll to position [761, 0]
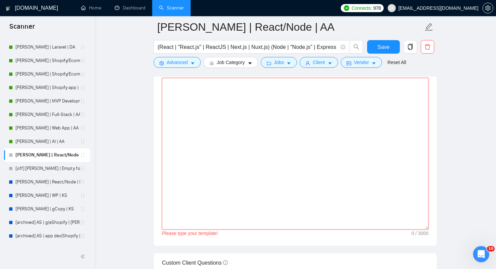
click at [307, 119] on textarea "Cover letter template:" at bounding box center [295, 154] width 267 height 152
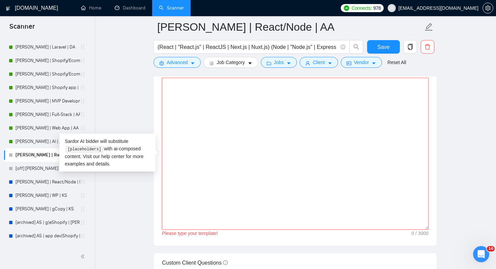
paste textarea "[Don't write any greeting. For the remaining cover letter, use English in conve…"
type textarea "[Don't write any greeting. For the remaining cover letter, use English in conve…"
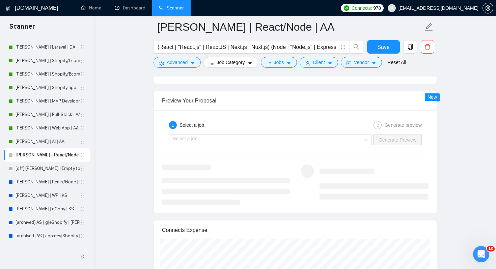
scroll to position [1274, 0]
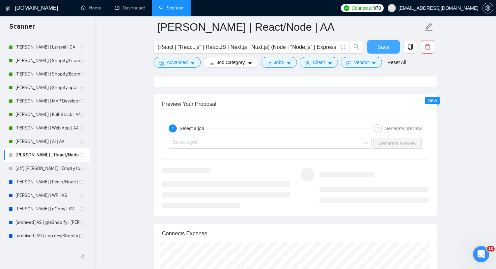
click at [383, 46] on span "Save" at bounding box center [383, 47] width 12 height 8
click at [260, 144] on input "search" at bounding box center [268, 143] width 190 height 10
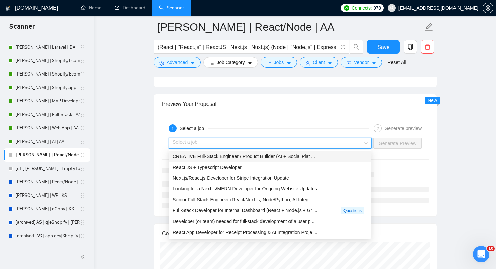
click at [221, 159] on span "CREATIVE Full-Stack Engineer / Product Builder (AI + Social Plat ..." at bounding box center [244, 156] width 142 height 5
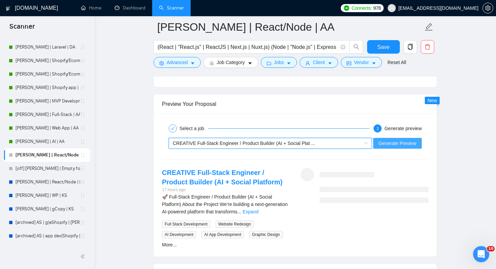
click at [388, 142] on span "Generate Preview" at bounding box center [398, 143] width 38 height 7
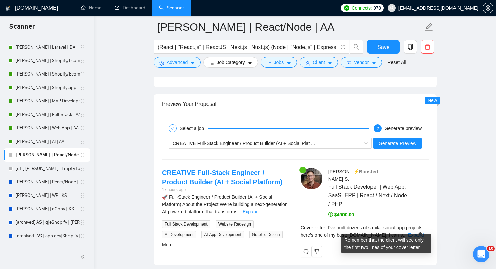
click at [407, 232] on span "..." at bounding box center [405, 234] width 4 height 5
click at [420, 232] on link "Expand" at bounding box center [416, 234] width 16 height 5
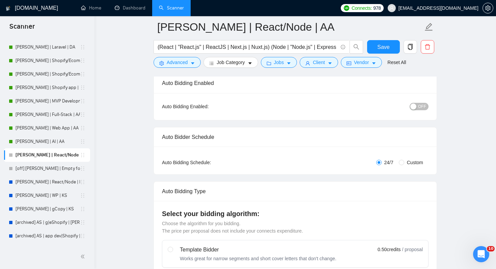
scroll to position [0, 0]
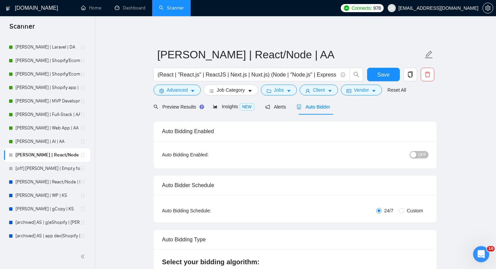
click at [417, 155] on button "OFF" at bounding box center [419, 154] width 19 height 7
click at [388, 71] on span "Save" at bounding box center [383, 75] width 12 height 8
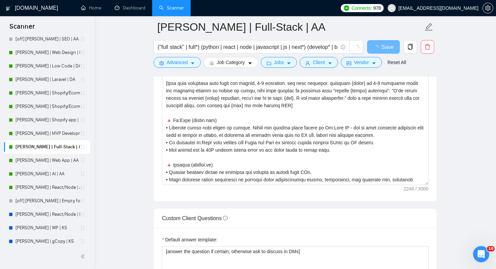
scroll to position [90, 0]
